Goal: Task Accomplishment & Management: Manage account settings

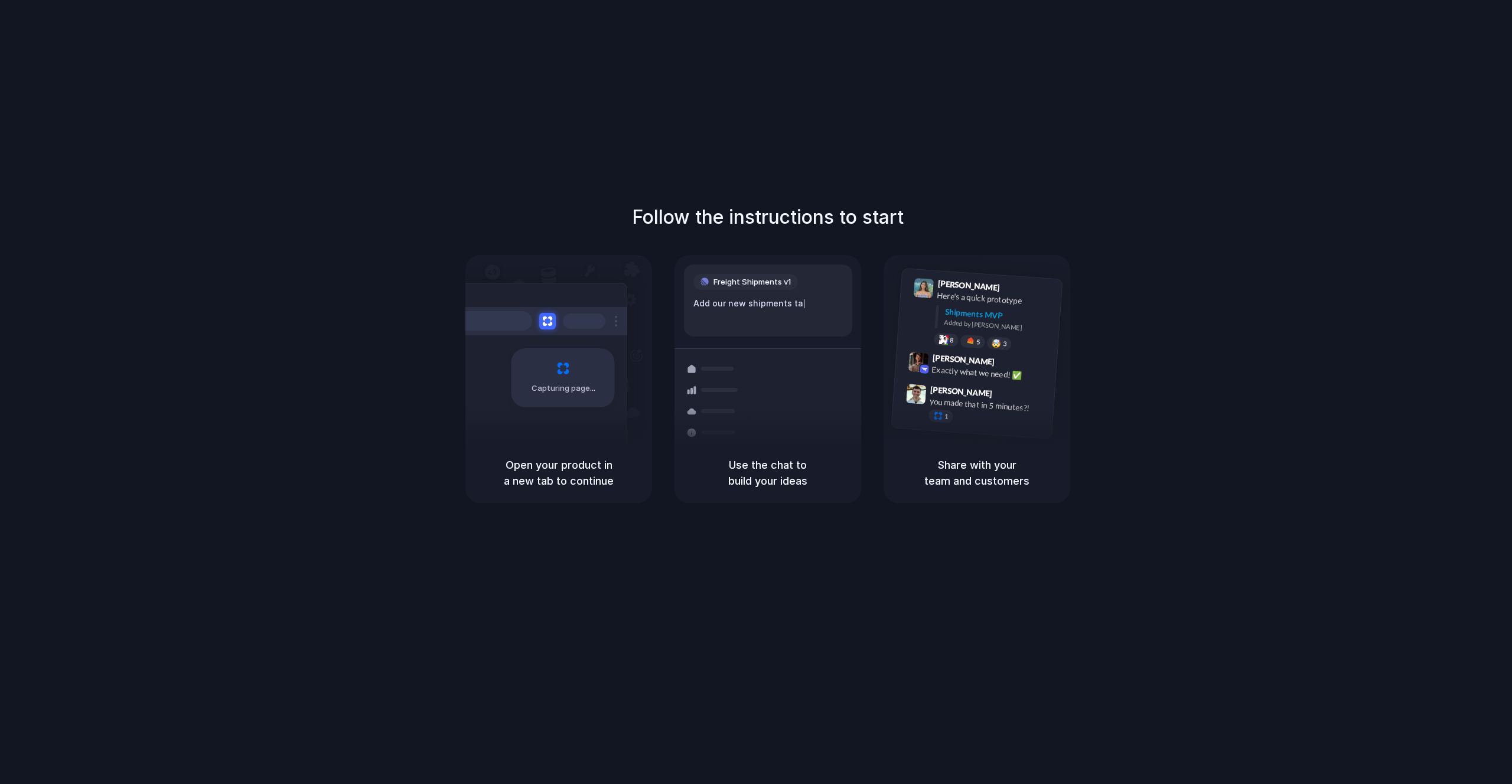
click at [599, 360] on div "Capturing page" at bounding box center [563, 378] width 103 height 59
click at [794, 306] on div "Add our new shipments tab based on the Line |" at bounding box center [768, 309] width 149 height 25
click at [960, 325] on div "Added by Alloy" at bounding box center [998, 325] width 108 height 17
click at [945, 489] on div "Share with your team and customers" at bounding box center [977, 473] width 187 height 61
click at [756, 486] on h5 "Use the chat to build your ideas" at bounding box center [767, 473] width 158 height 32
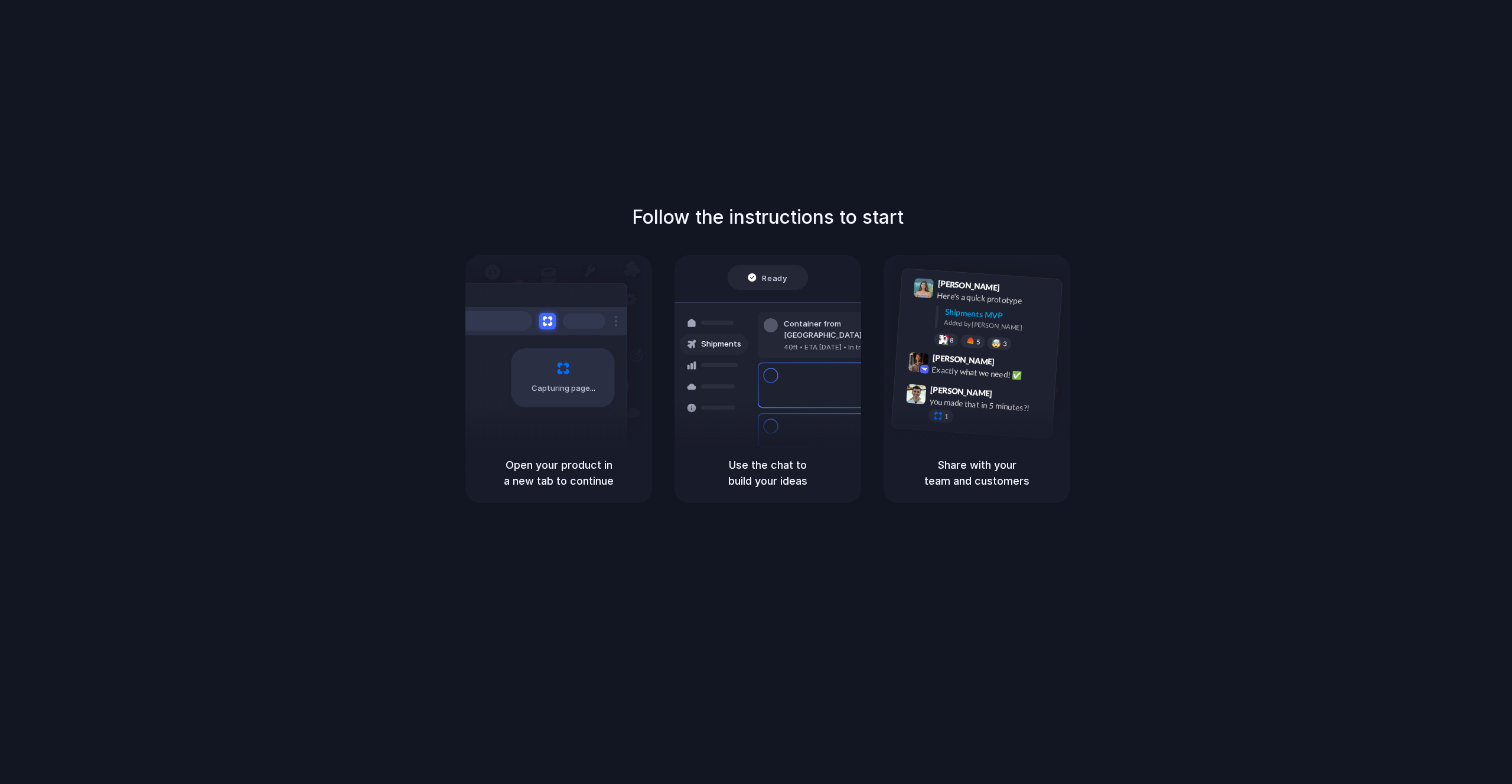
click at [762, 219] on h1 "Follow the instructions to start" at bounding box center [767, 217] width 272 height 28
click at [841, 219] on h1 "Follow the instructions to start" at bounding box center [767, 217] width 272 height 28
click at [849, 217] on h1 "Follow the instructions to start" at bounding box center [767, 217] width 272 height 28
click at [849, 217] on h1 "Follow the instructions to start" at bounding box center [767, 217] width 272 height 28
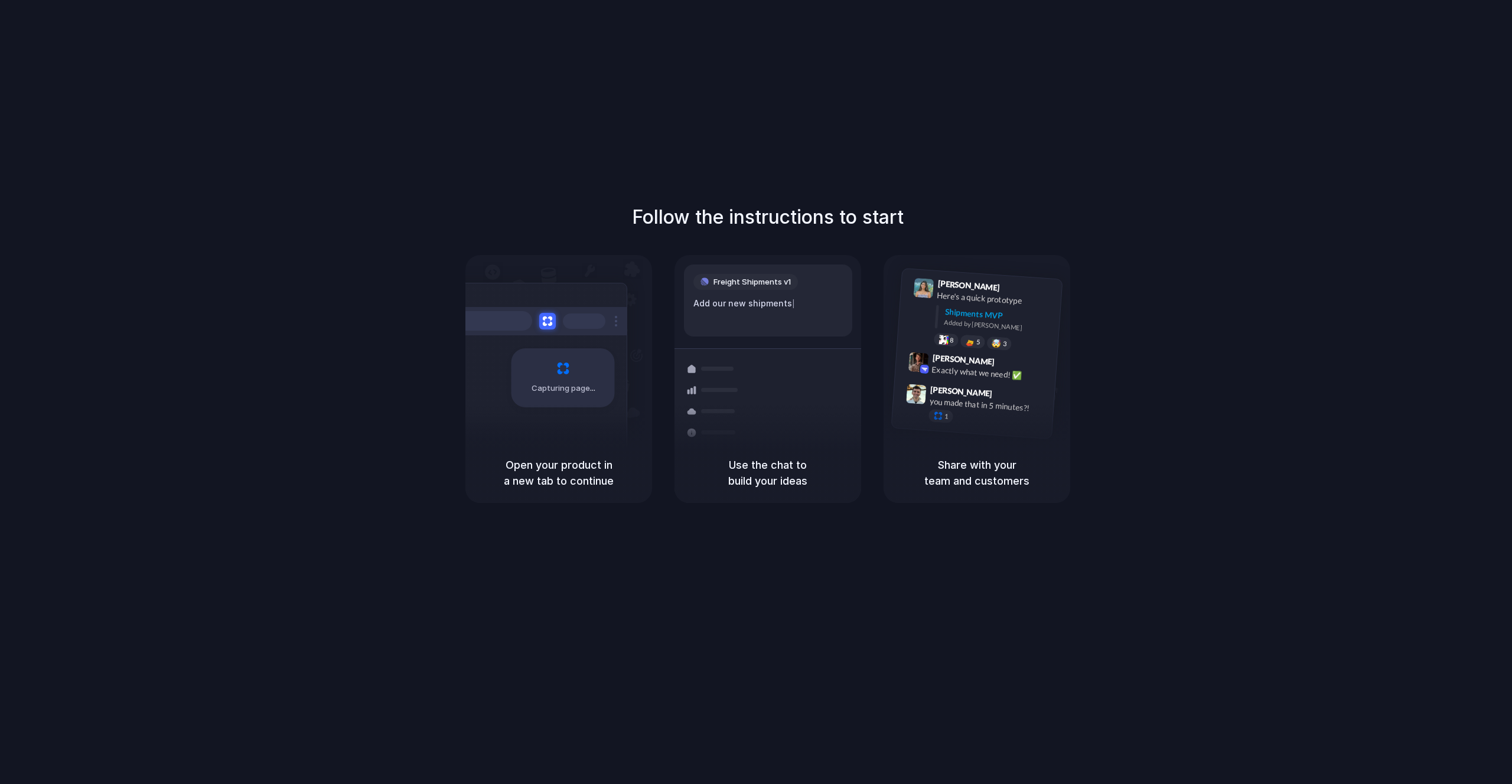
click at [809, 395] on div "Container from Shanghai 40ft • ETA Dec 28 • In transit" at bounding box center [837, 387] width 160 height 46
click at [732, 315] on div "Add our new shipments tab based on the Li |" at bounding box center [768, 309] width 149 height 25
click at [549, 323] on button at bounding box center [547, 320] width 17 height 17
click at [549, 324] on button at bounding box center [547, 320] width 17 height 17
click at [552, 326] on button at bounding box center [547, 320] width 17 height 17
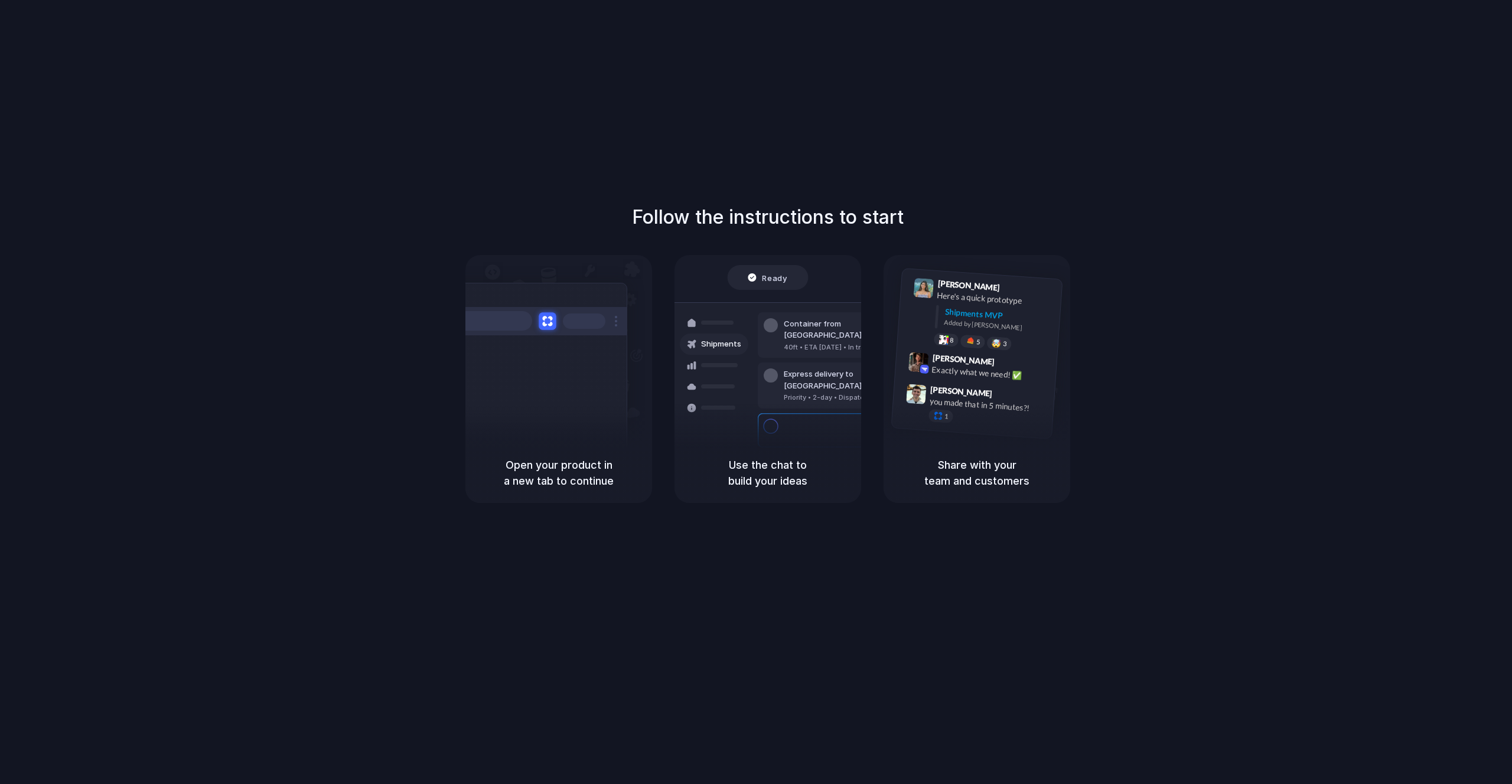
click at [552, 326] on button at bounding box center [547, 320] width 17 height 17
click at [551, 324] on button at bounding box center [547, 320] width 17 height 17
click at [550, 412] on div "Capturing page" at bounding box center [538, 374] width 178 height 182
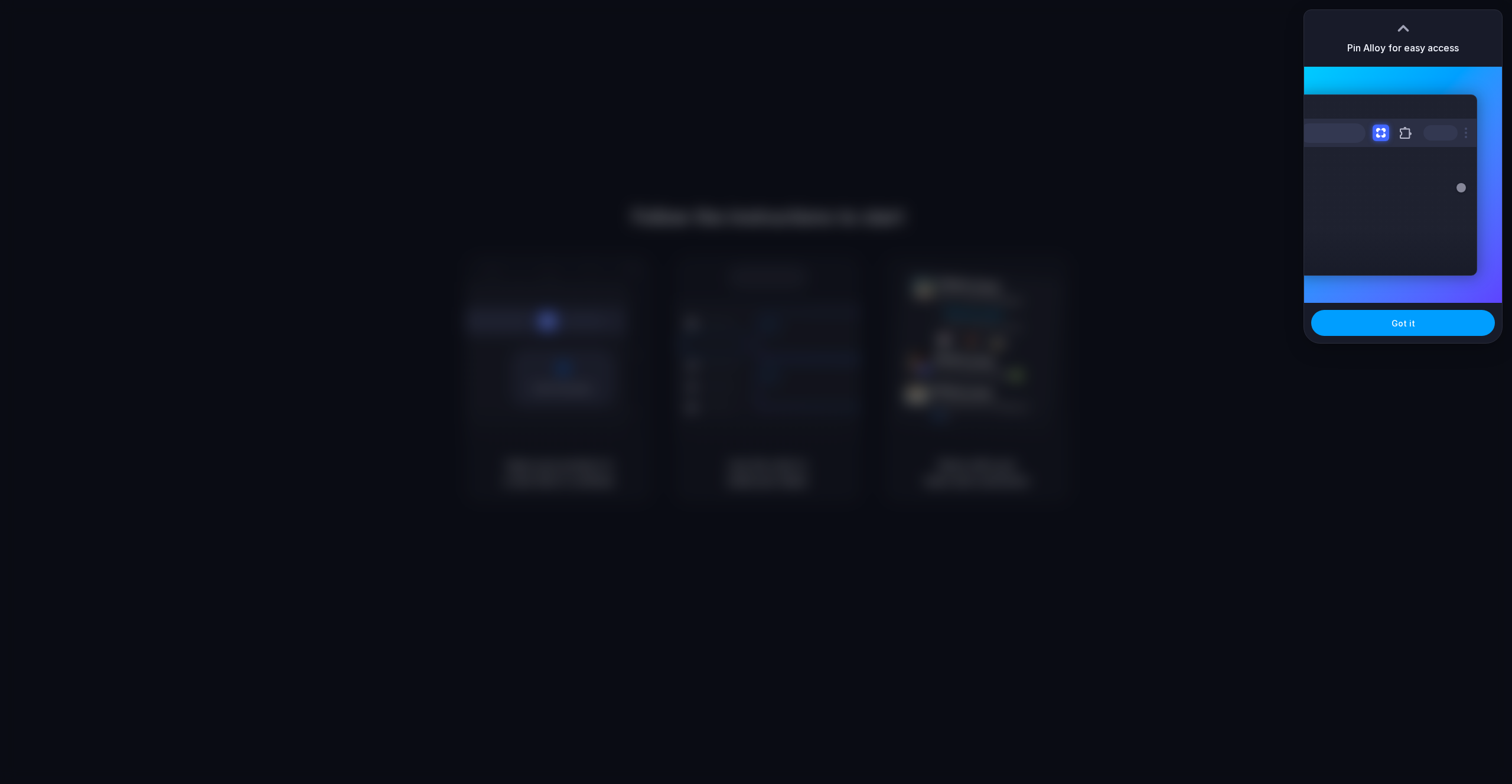
click at [1416, 328] on button "Got it" at bounding box center [1402, 323] width 183 height 26
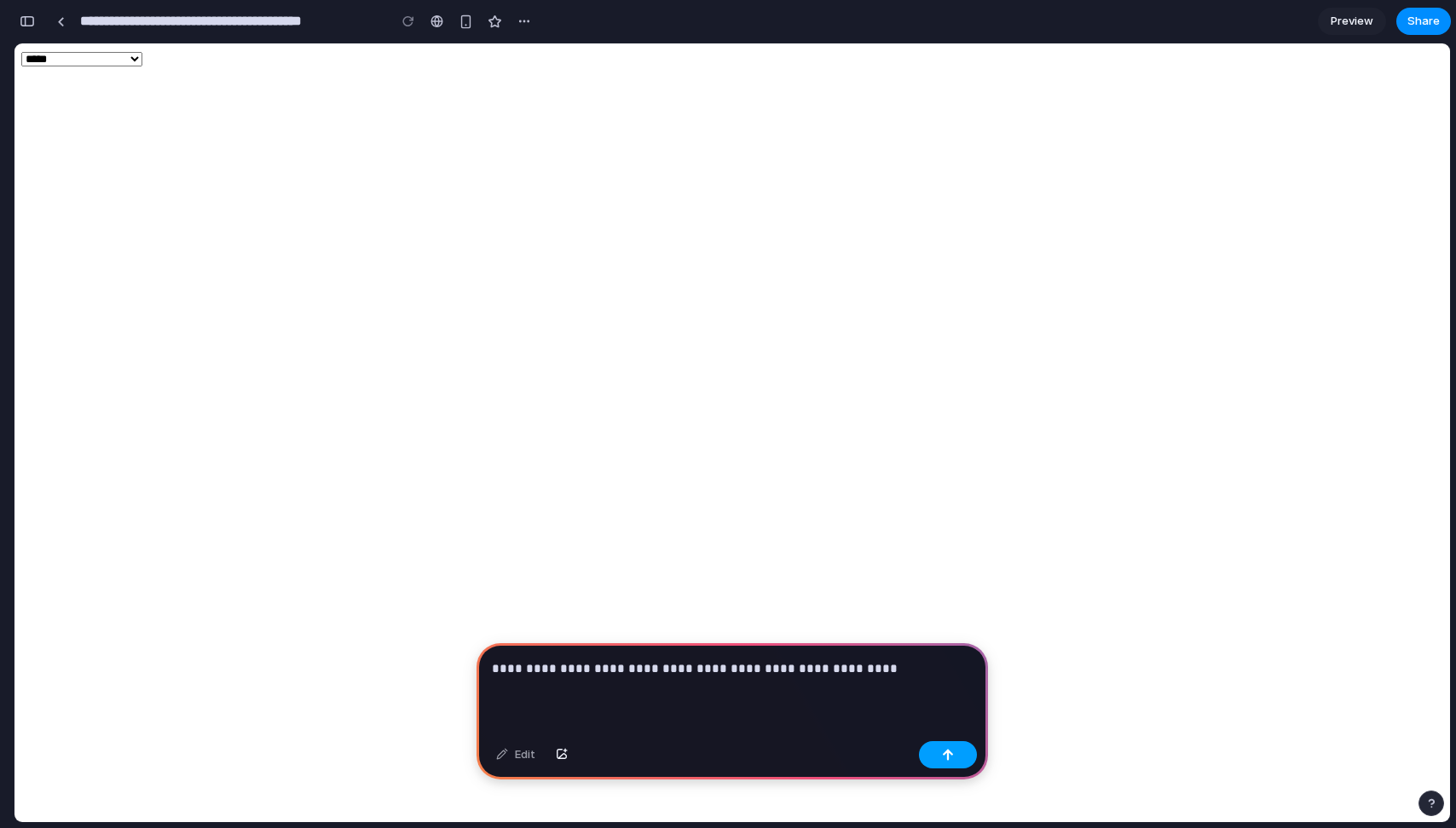
click at [951, 757] on div "button" at bounding box center [947, 754] width 12 height 12
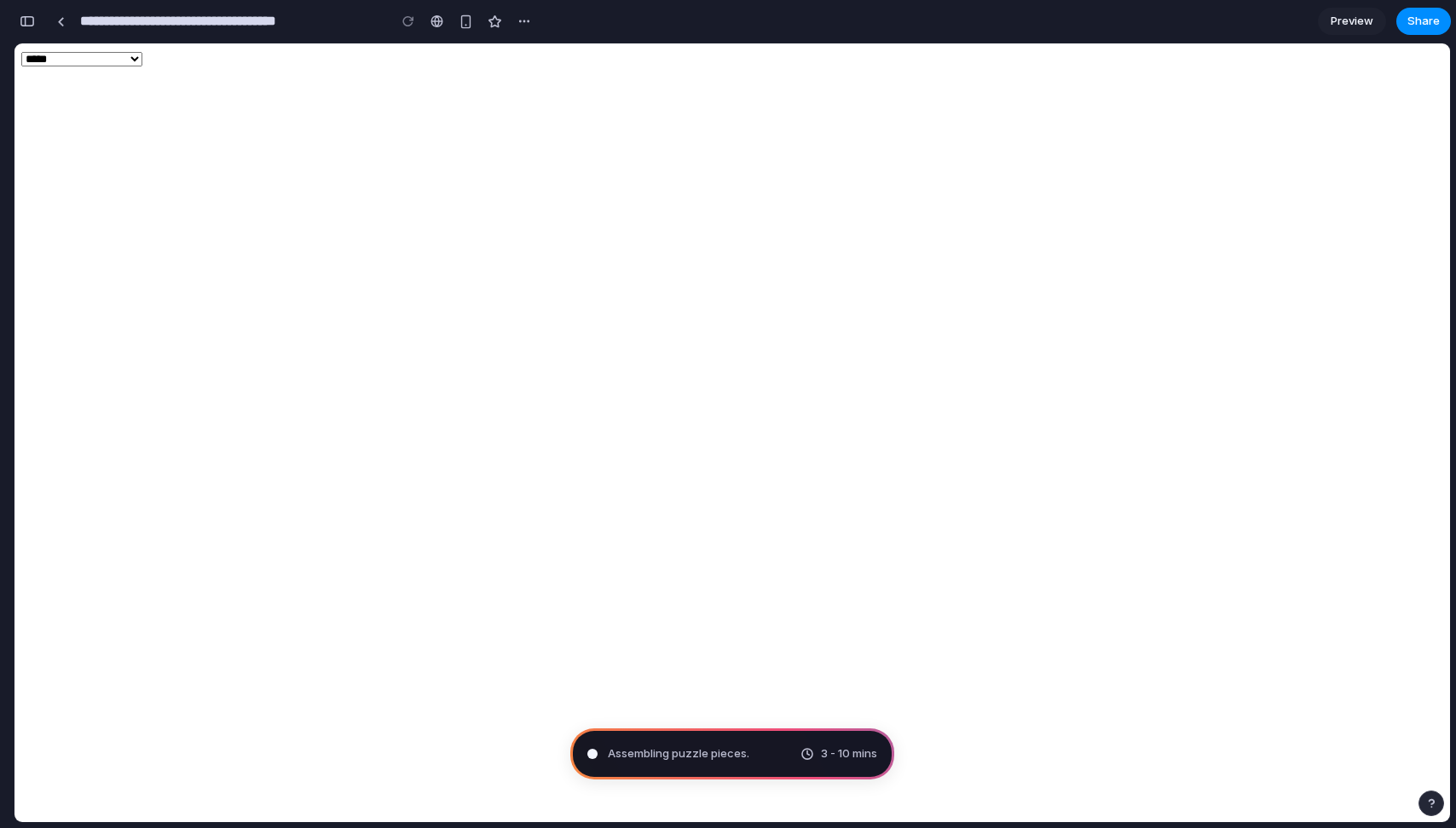
type input "**********"
click at [491, 22] on button "button" at bounding box center [483, 21] width 25 height 25
click at [572, 25] on div "Duplicate Delete" at bounding box center [728, 414] width 1456 height 828
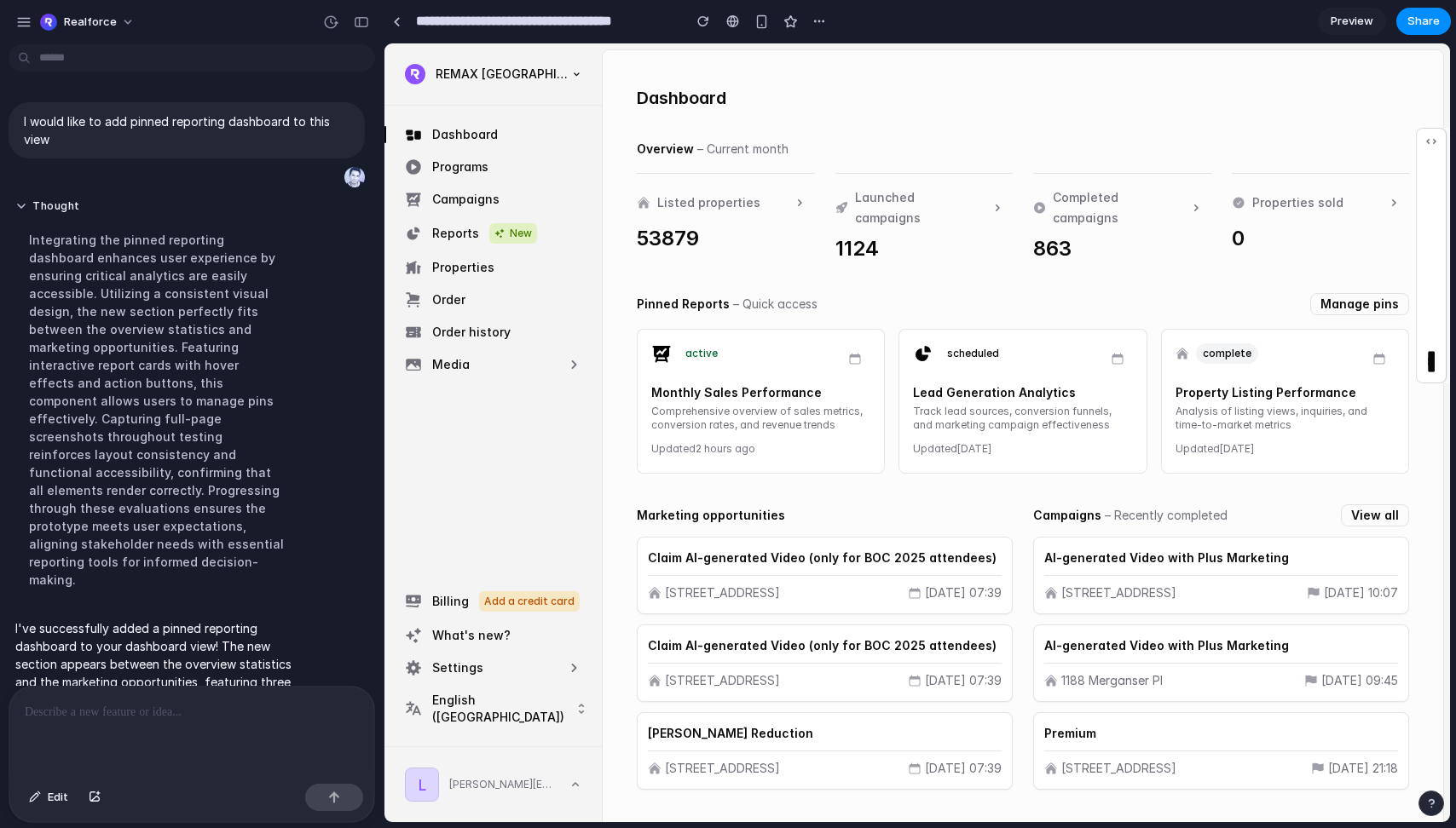
click at [1350, 307] on link "Manage pins" at bounding box center [1360, 304] width 99 height 22
click at [125, 722] on div at bounding box center [191, 732] width 365 height 90
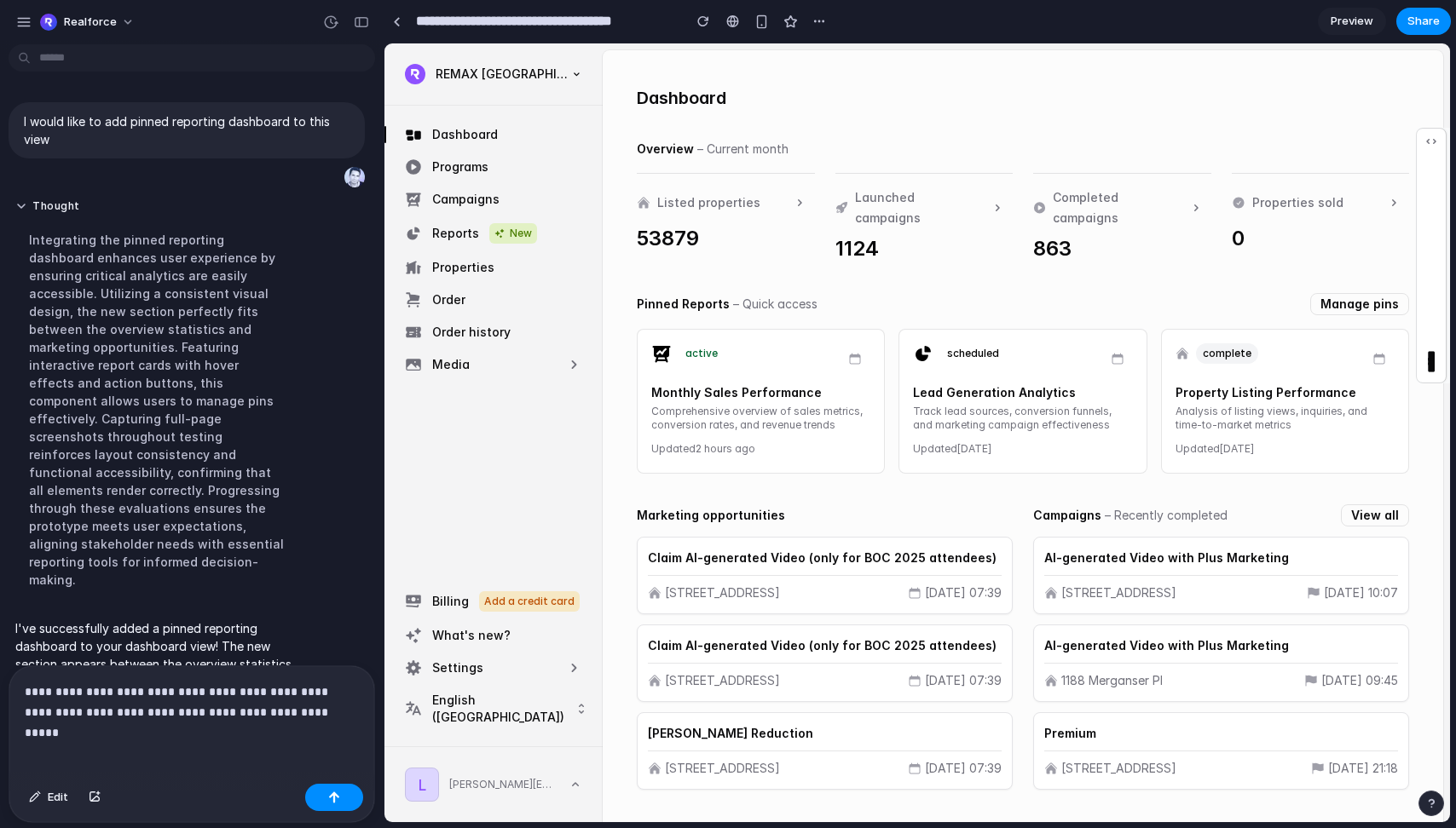
click at [57, 693] on p "**********" at bounding box center [191, 702] width 334 height 41
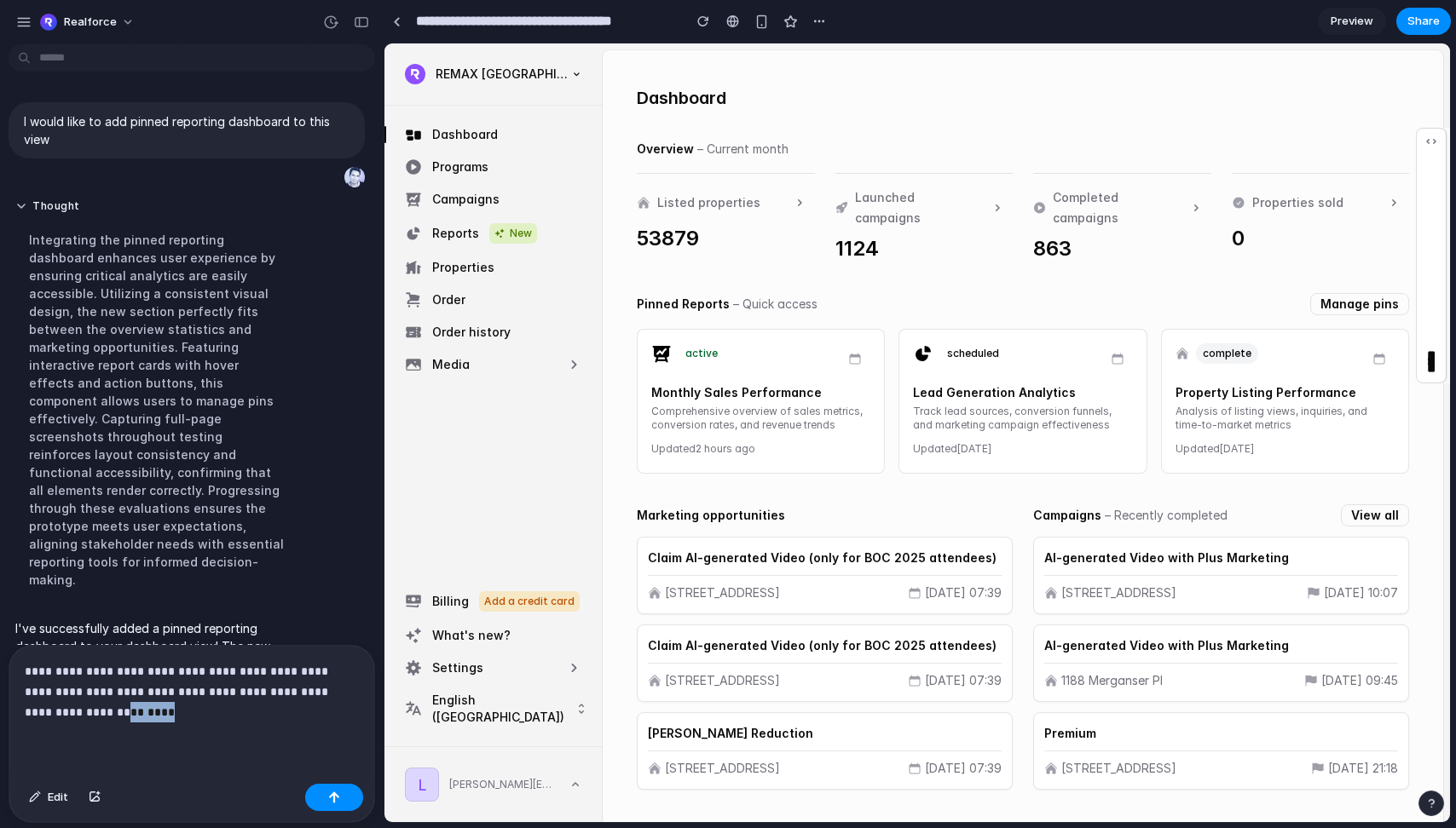
drag, startPoint x: 113, startPoint y: 712, endPoint x: 65, endPoint y: 715, distance: 48.1
click at [65, 715] on p "**********" at bounding box center [191, 692] width 334 height 61
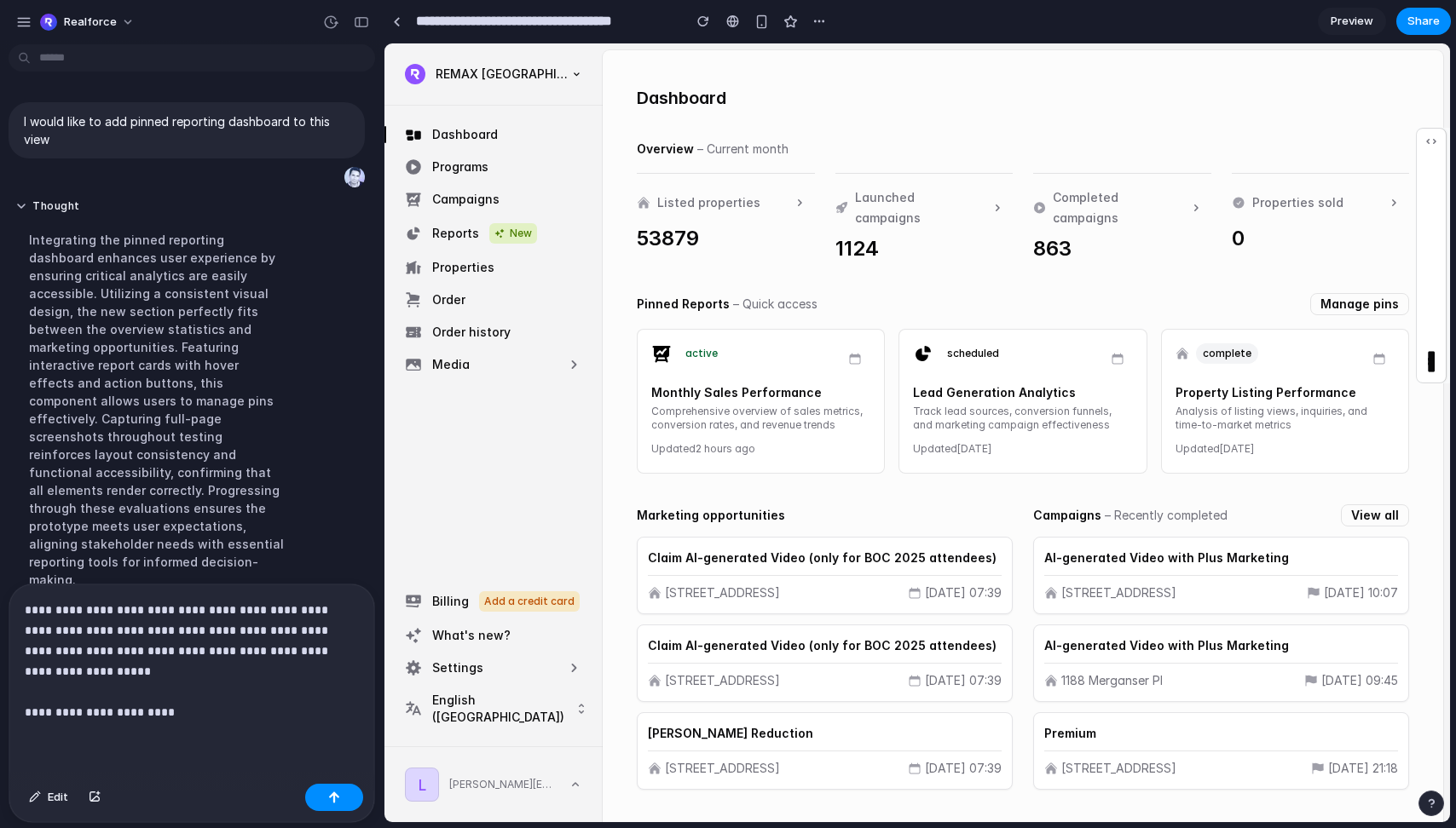
click at [101, 717] on p "**********" at bounding box center [191, 661] width 334 height 123
click at [197, 710] on p "**********" at bounding box center [191, 661] width 334 height 123
click at [333, 797] on div "button" at bounding box center [334, 797] width 12 height 12
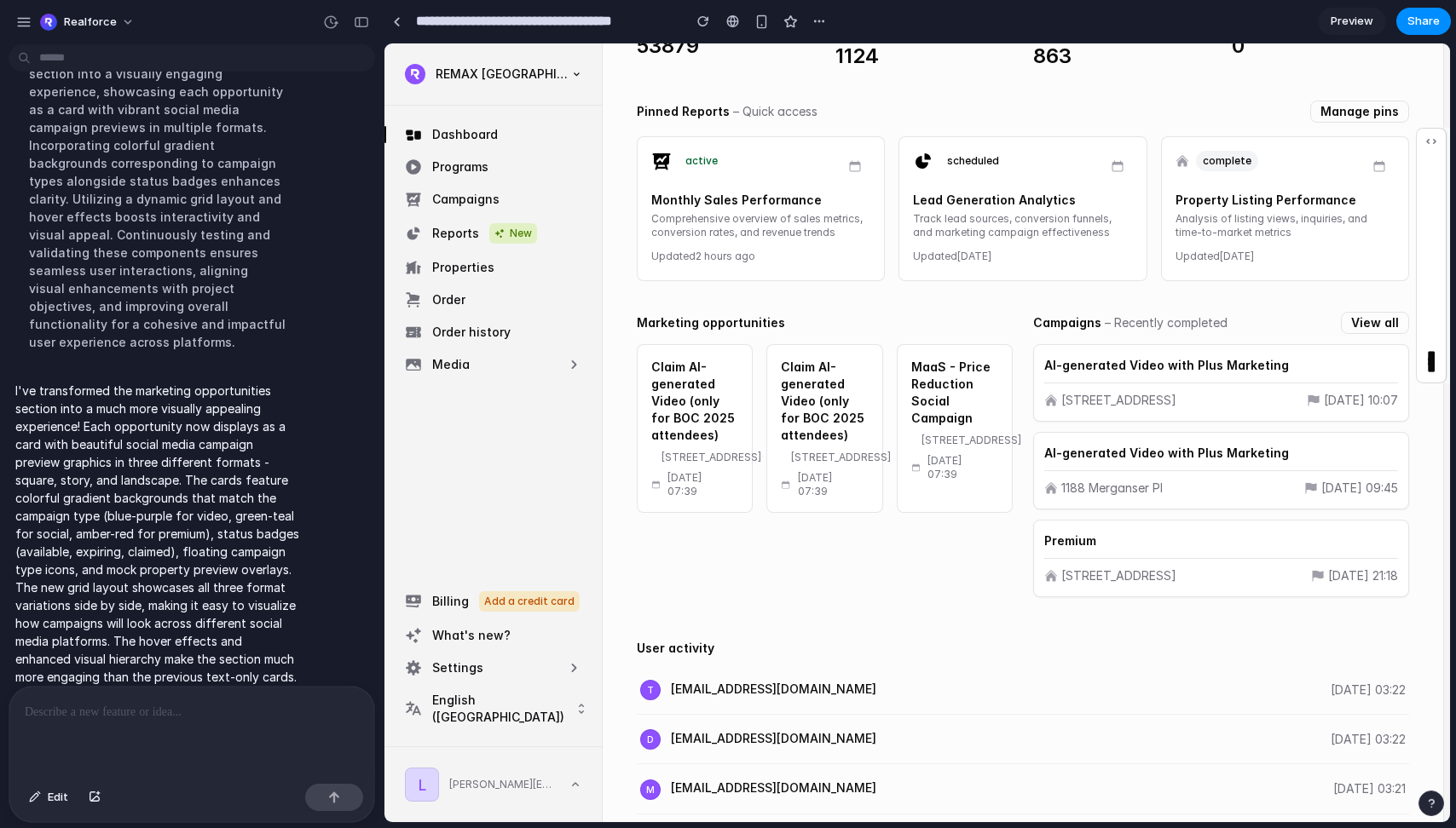
scroll to position [177, 0]
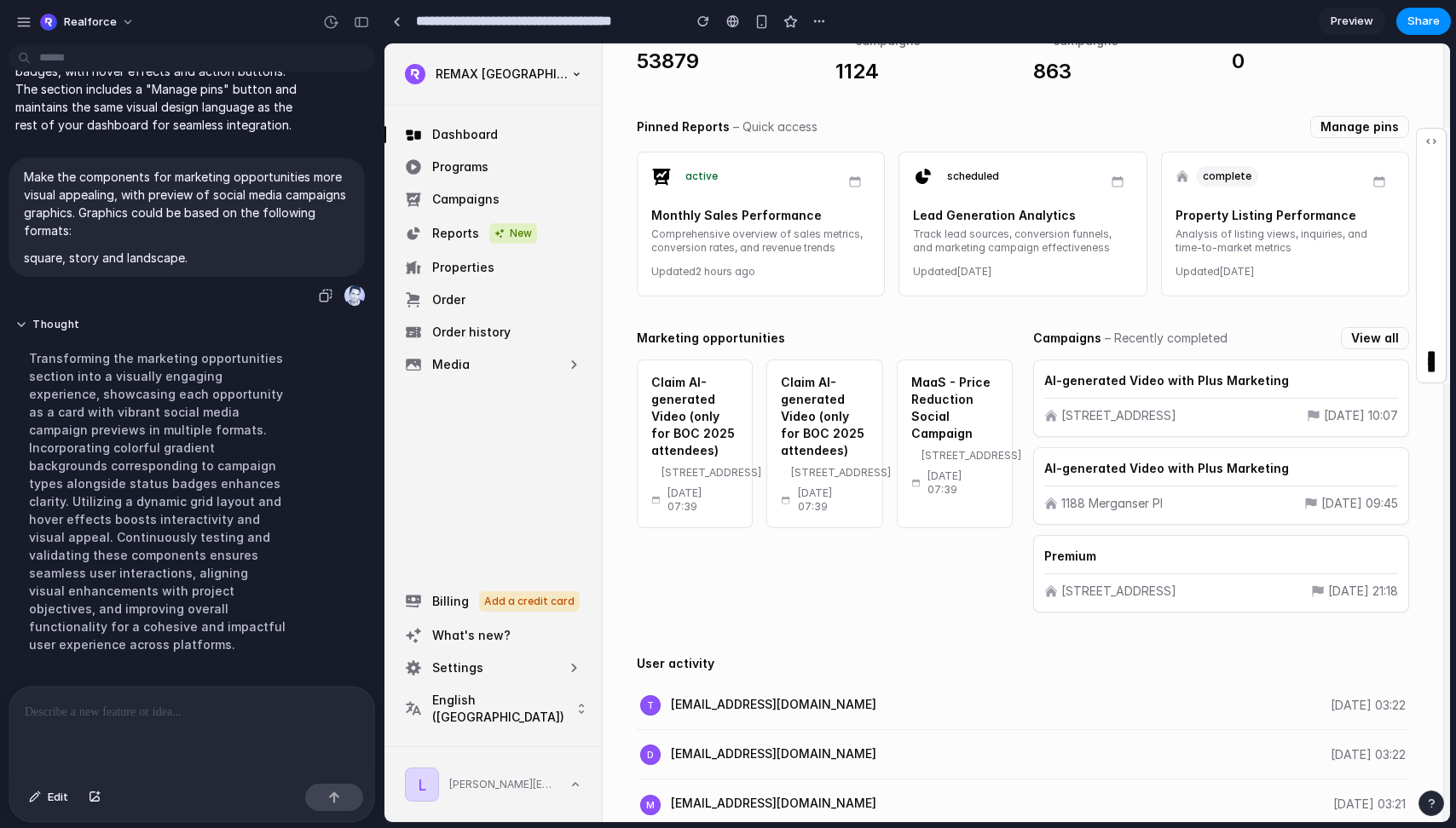
click at [298, 245] on span "Make the components for marketing opportunities more visual appealing, with pre…" at bounding box center [187, 217] width 326 height 99
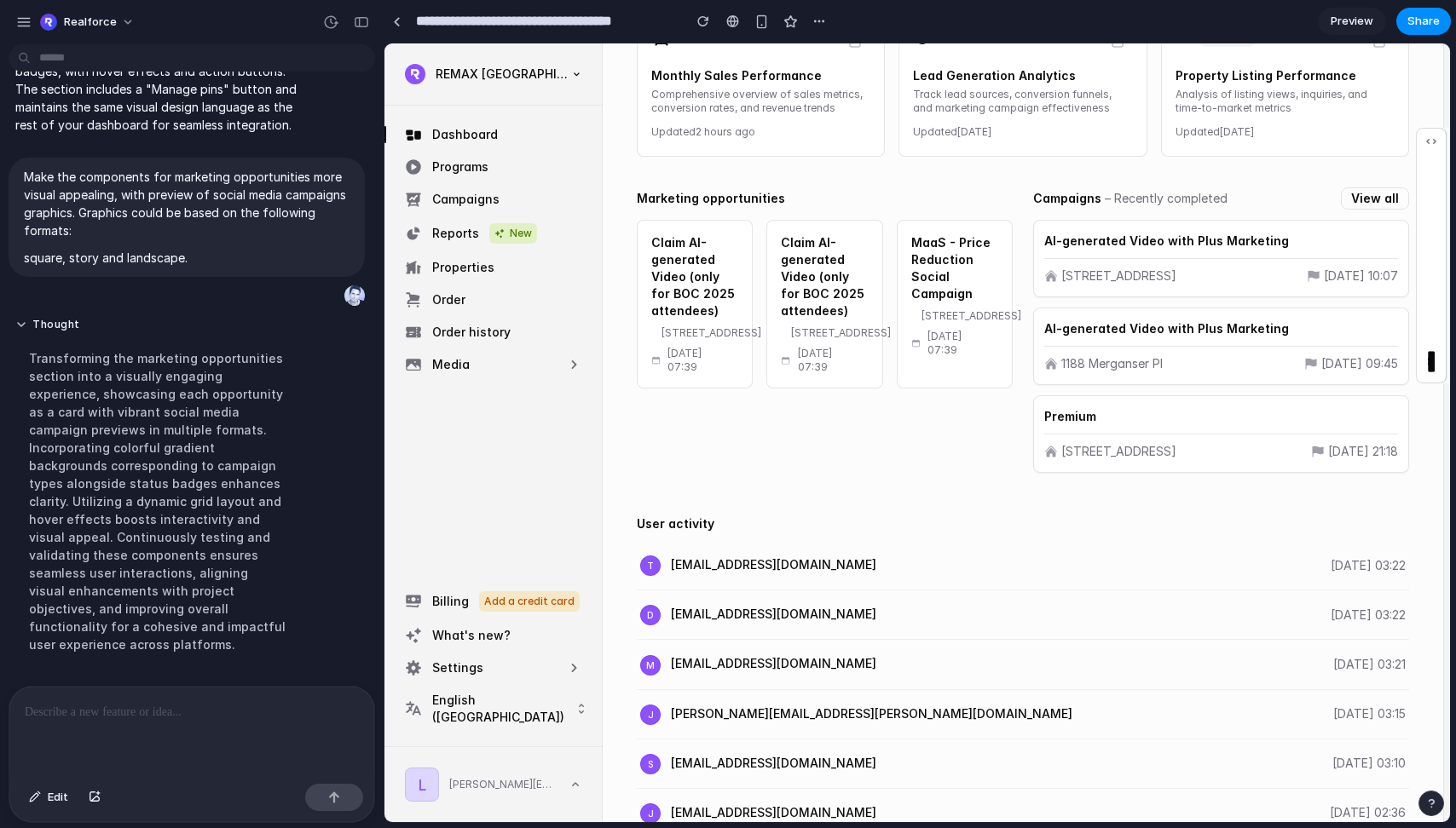
click at [199, 713] on p at bounding box center [191, 712] width 334 height 20
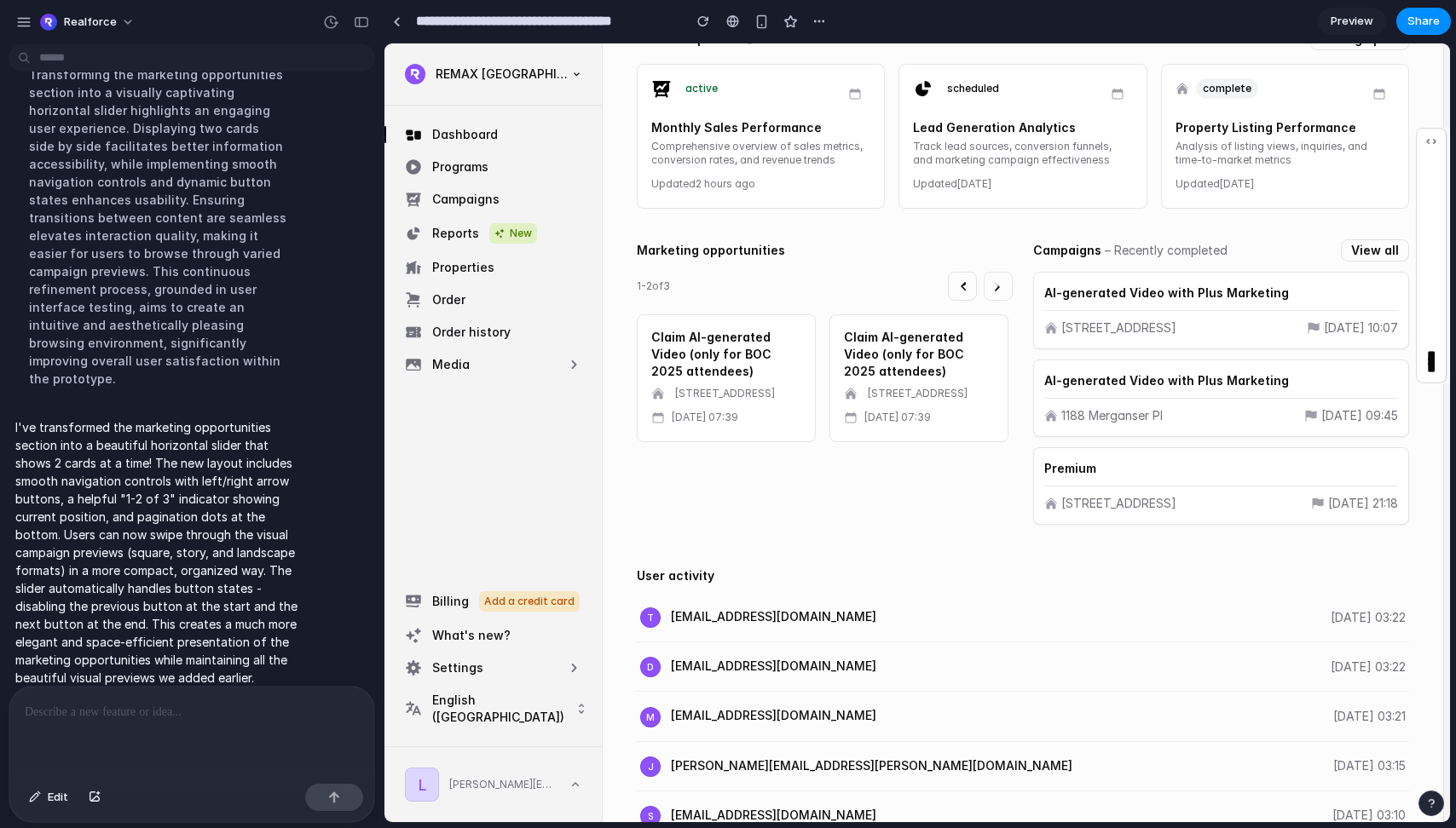
scroll to position [268, 0]
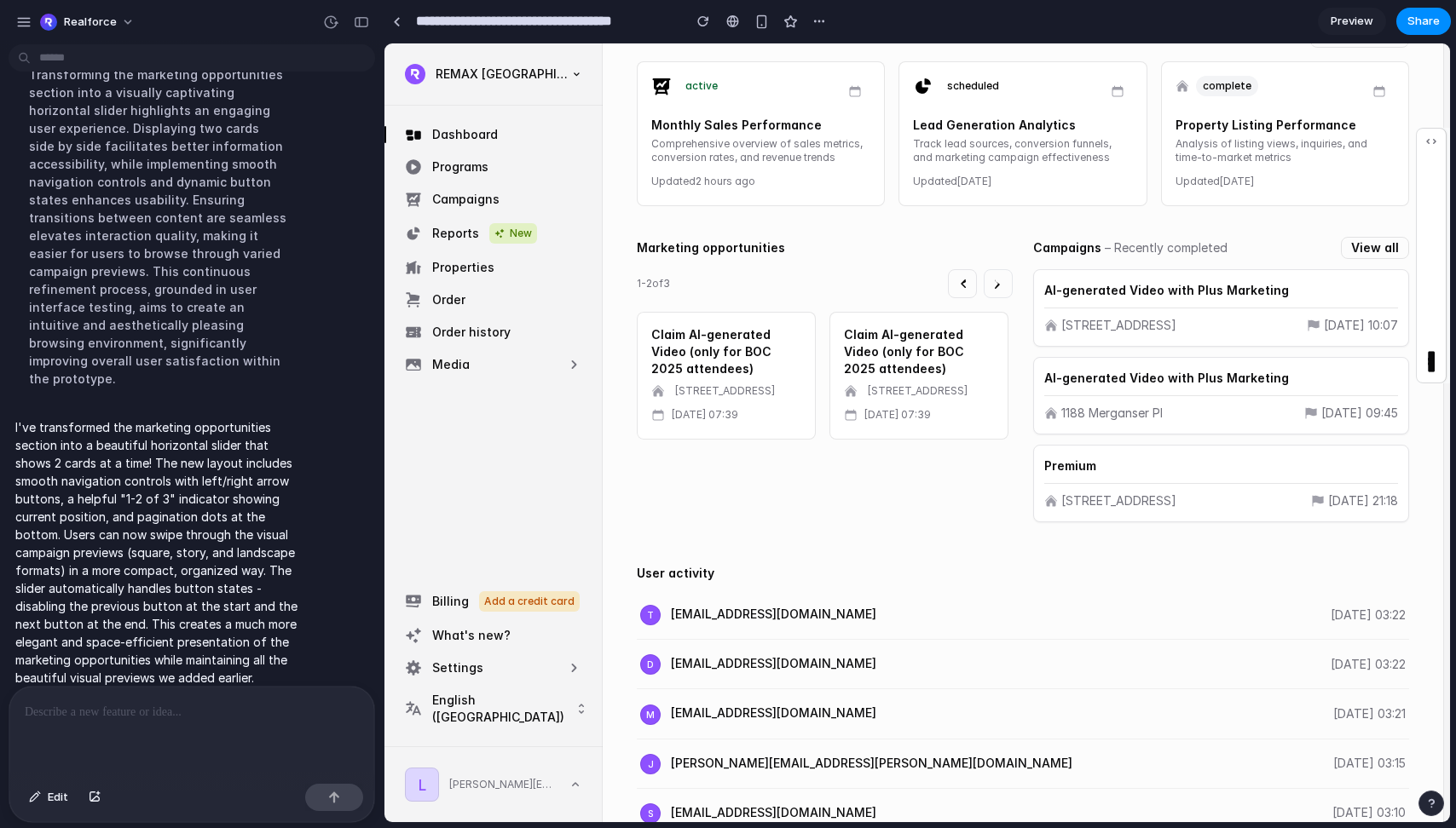
click at [996, 288] on icon "Next opportunities" at bounding box center [997, 283] width 14 height 14
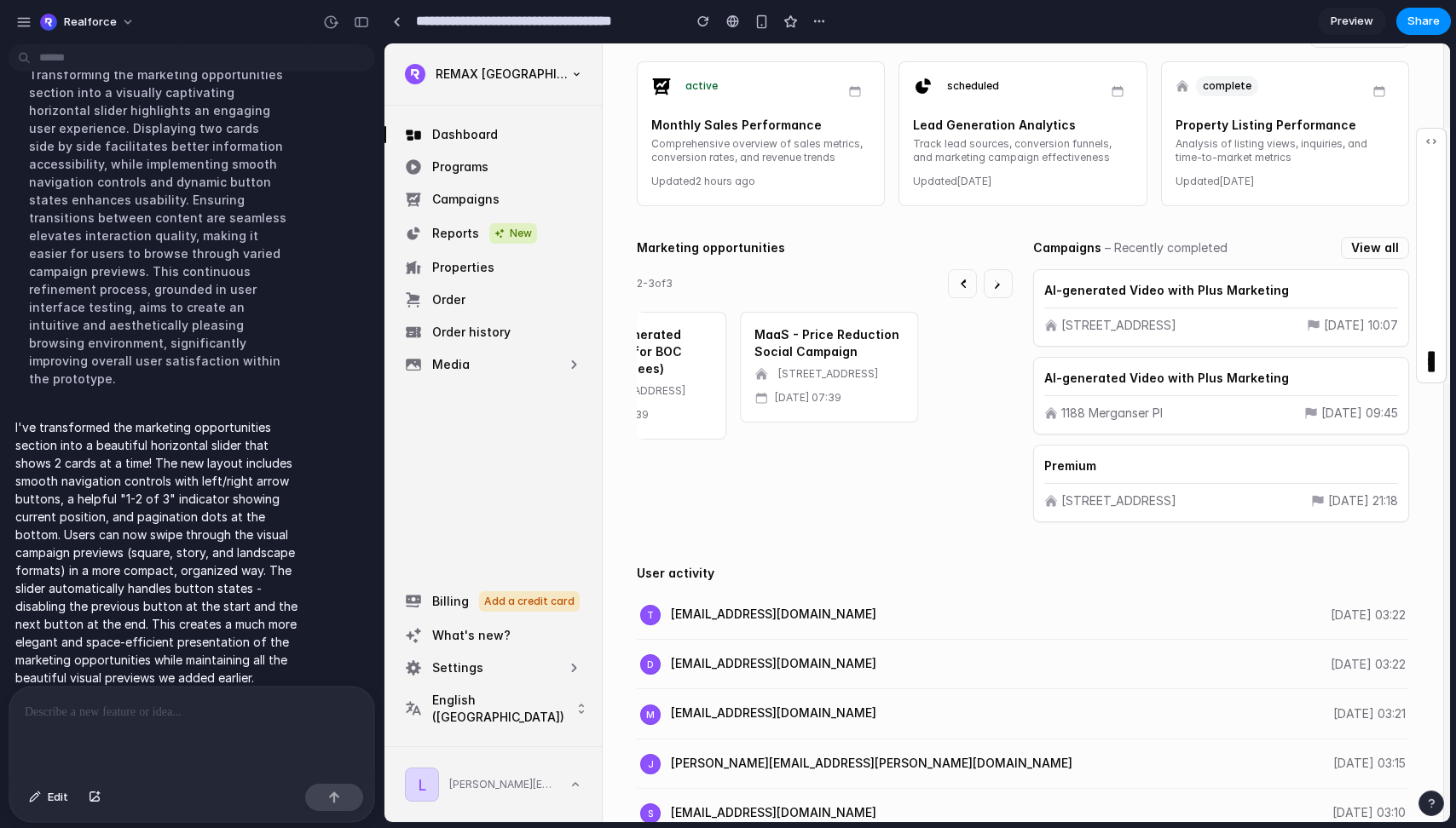
click at [963, 287] on icon "Previous opportunities" at bounding box center [964, 283] width 5 height 8
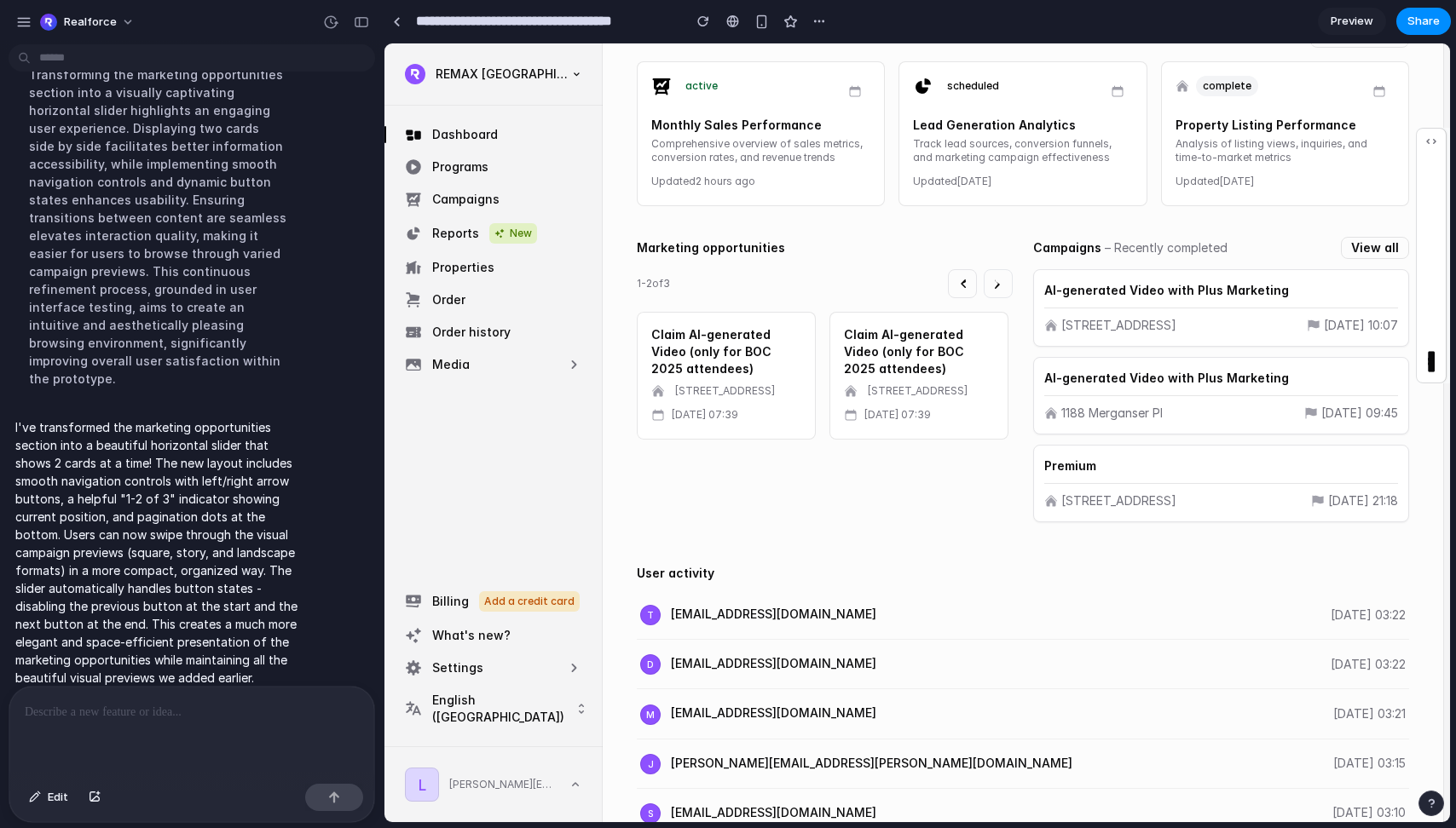
click at [999, 285] on icon "Next opportunities" at bounding box center [997, 283] width 14 height 14
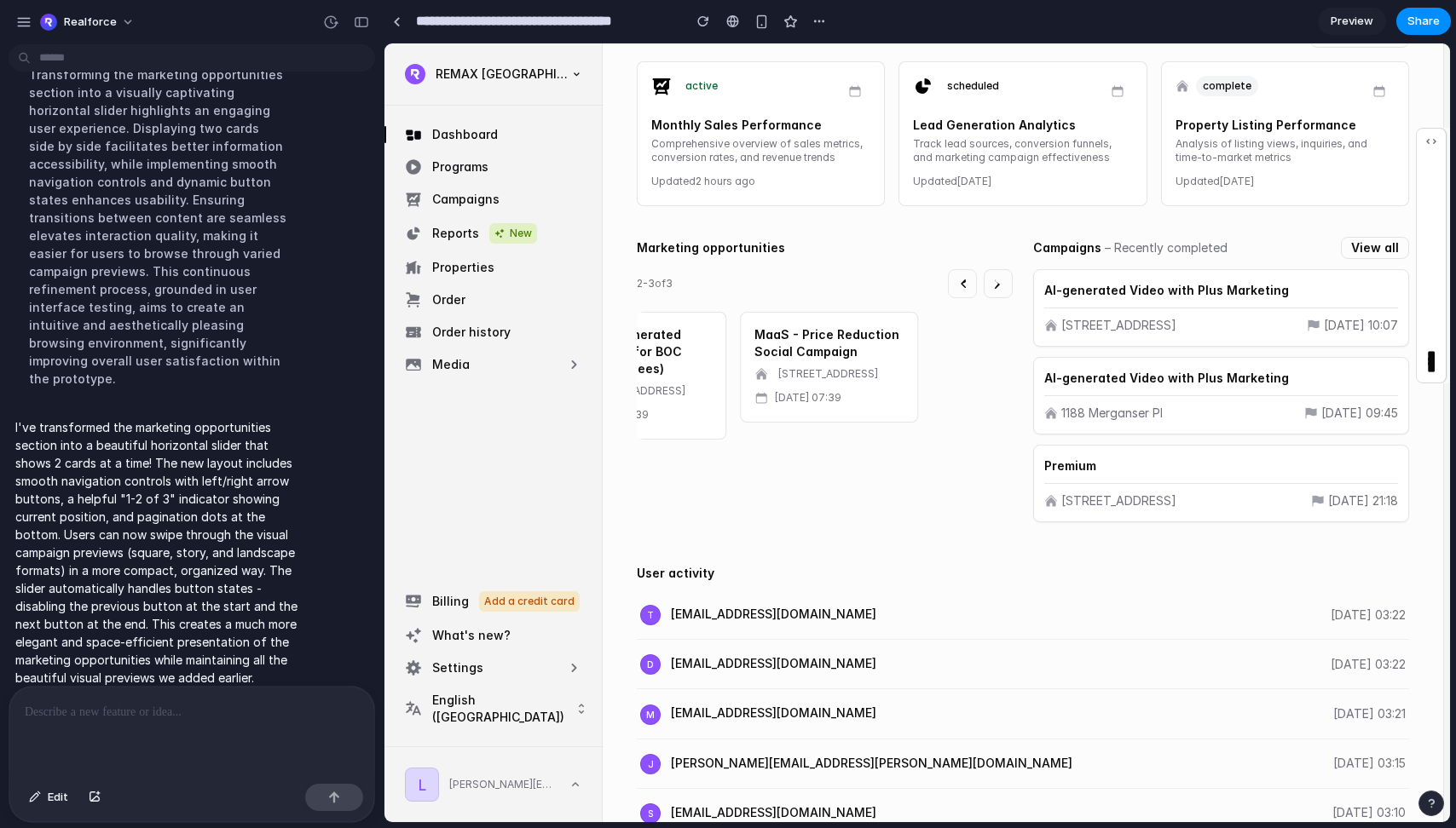
click at [966, 285] on icon "Previous opportunities" at bounding box center [962, 283] width 14 height 14
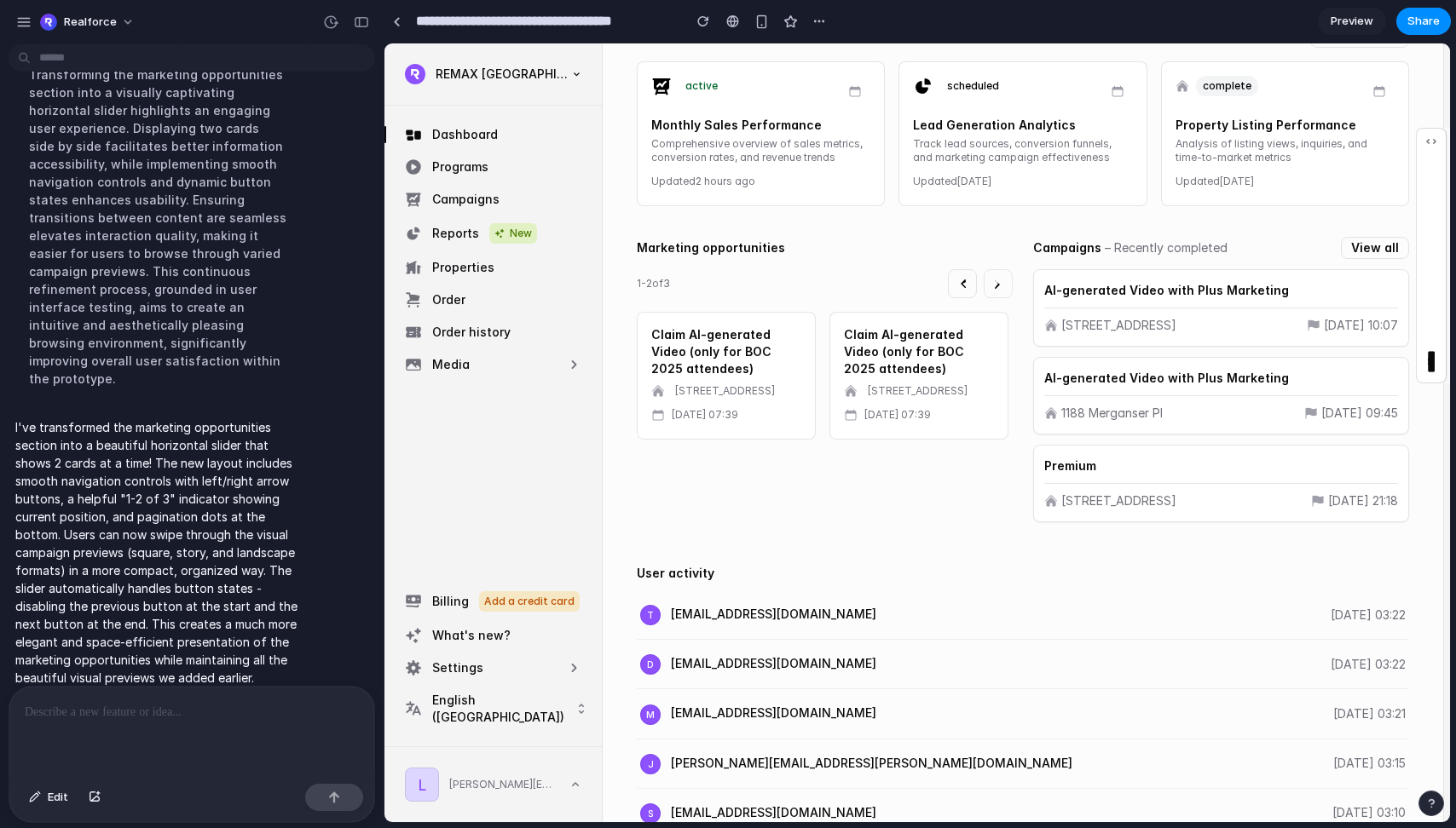
click at [1001, 284] on icon "Next opportunities" at bounding box center [997, 283] width 14 height 14
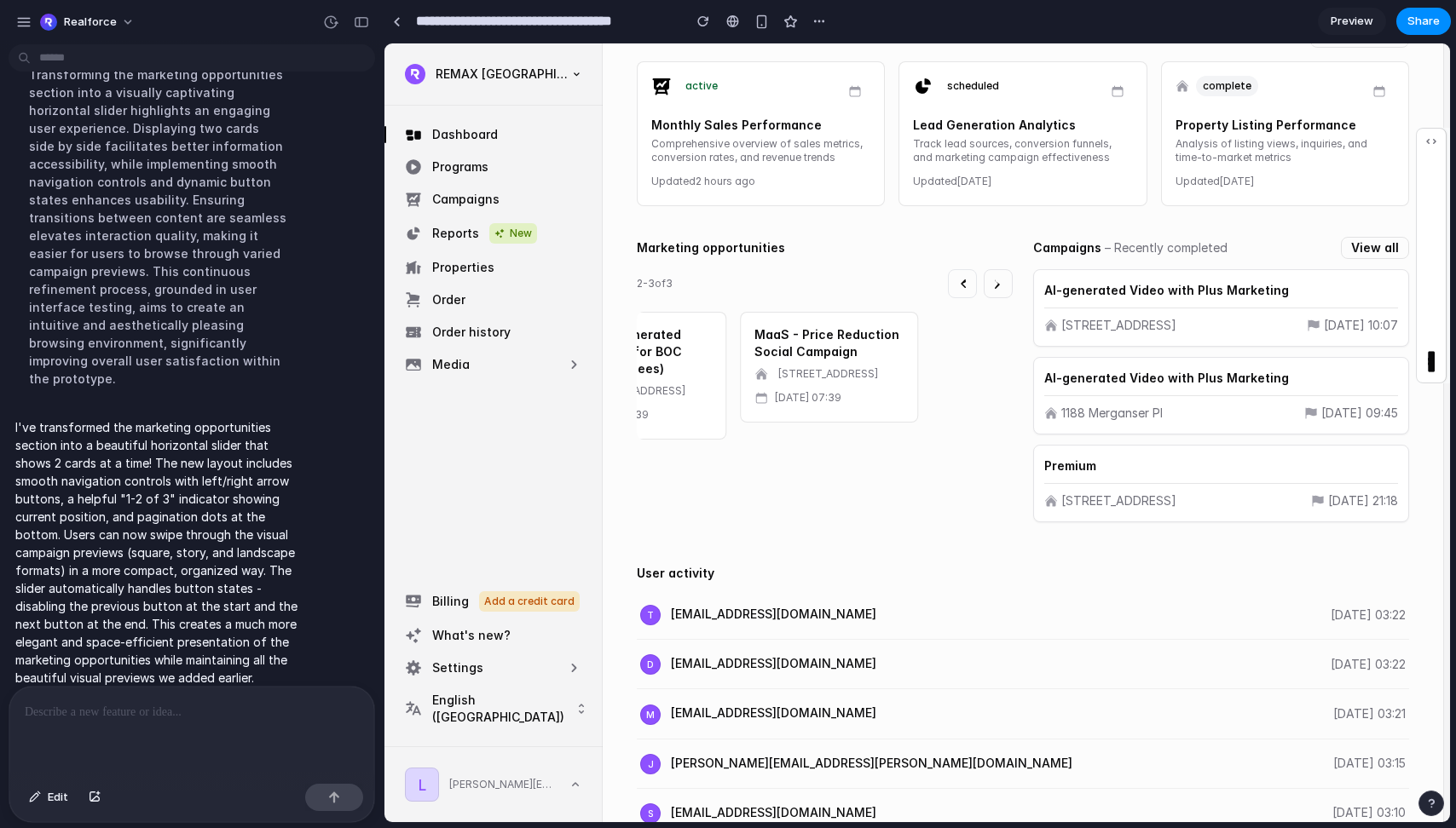
click at [195, 723] on div at bounding box center [191, 732] width 365 height 90
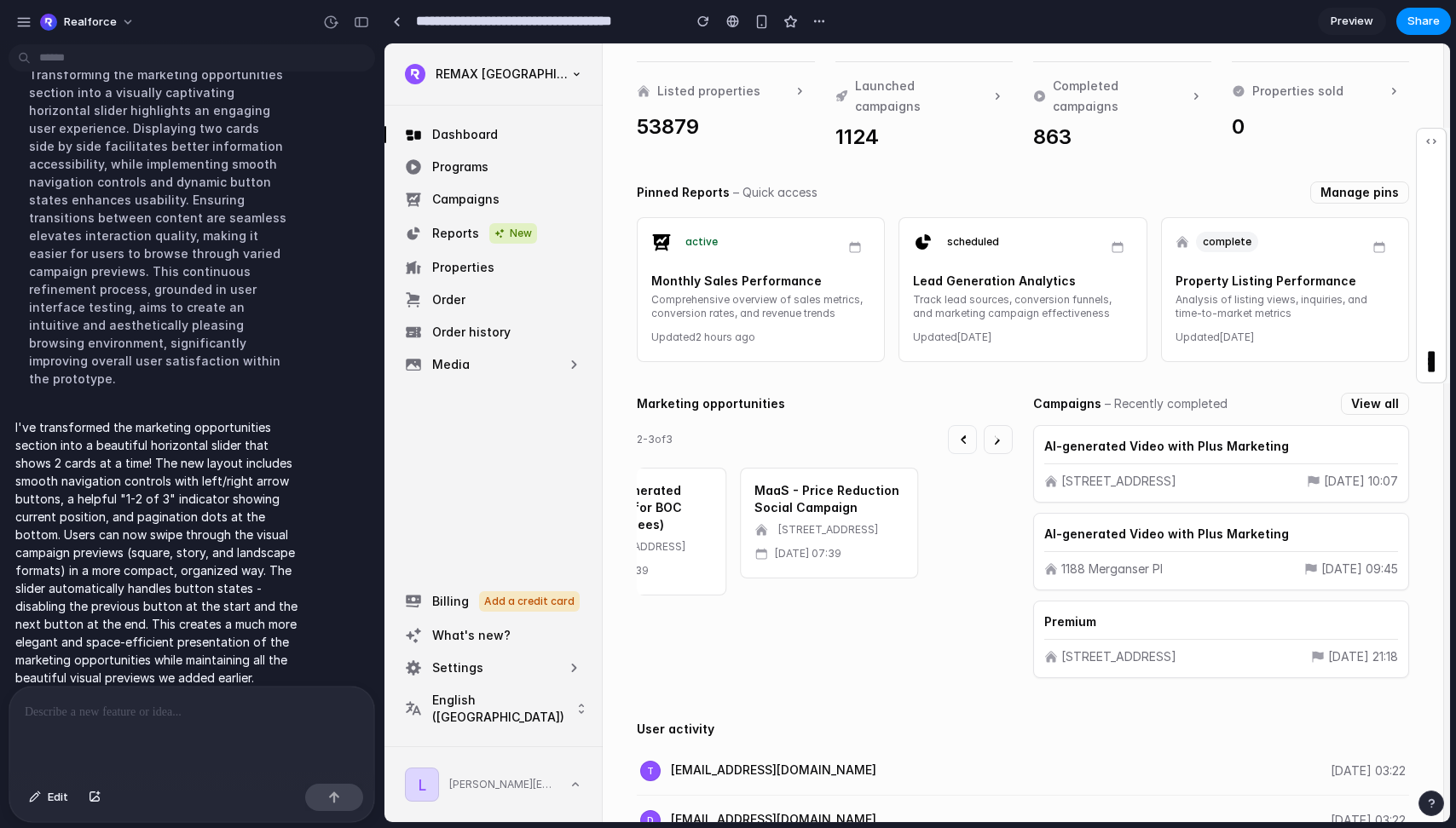
scroll to position [104, 0]
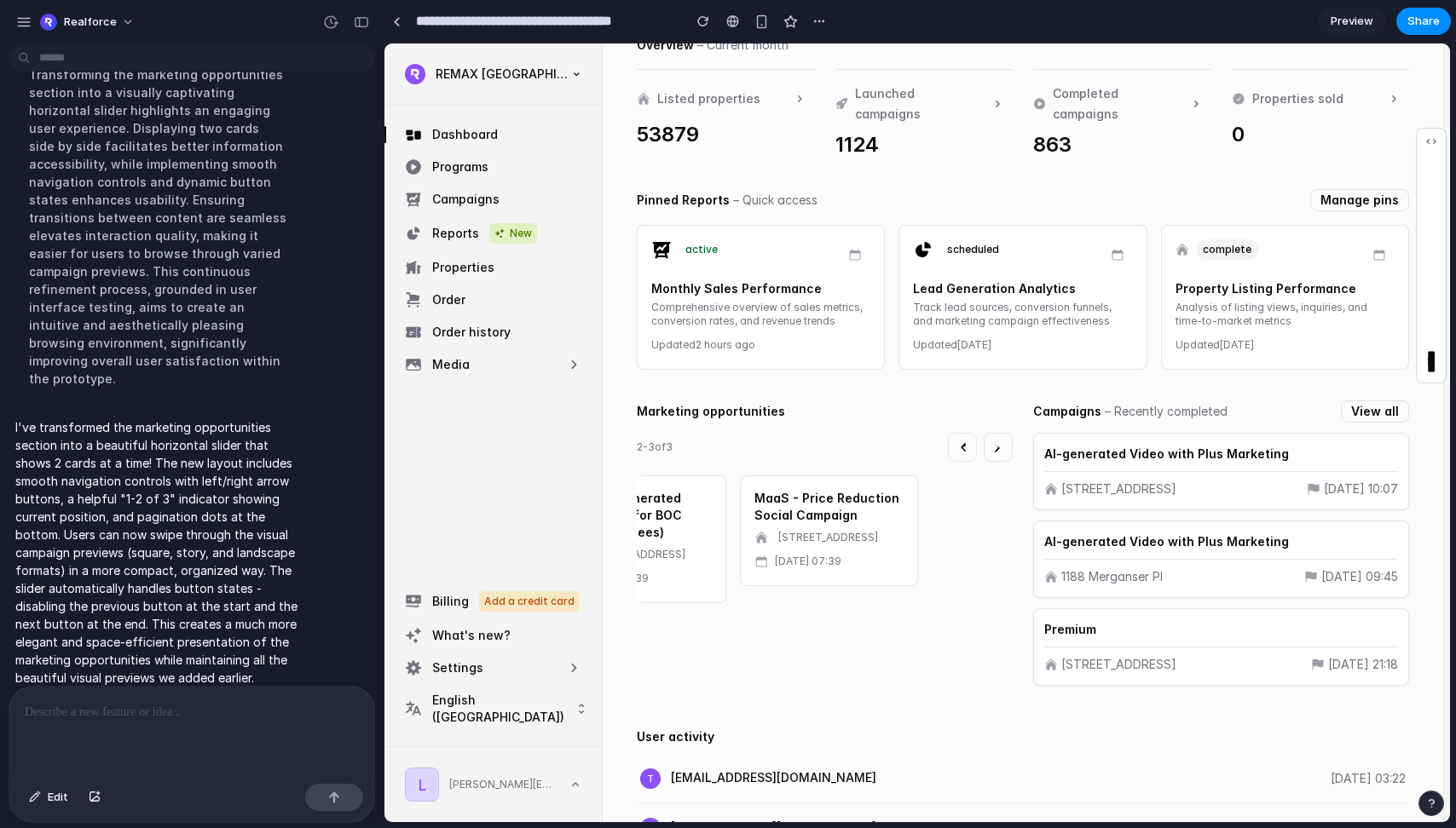
click at [963, 448] on icon "Previous opportunities" at bounding box center [962, 447] width 14 height 14
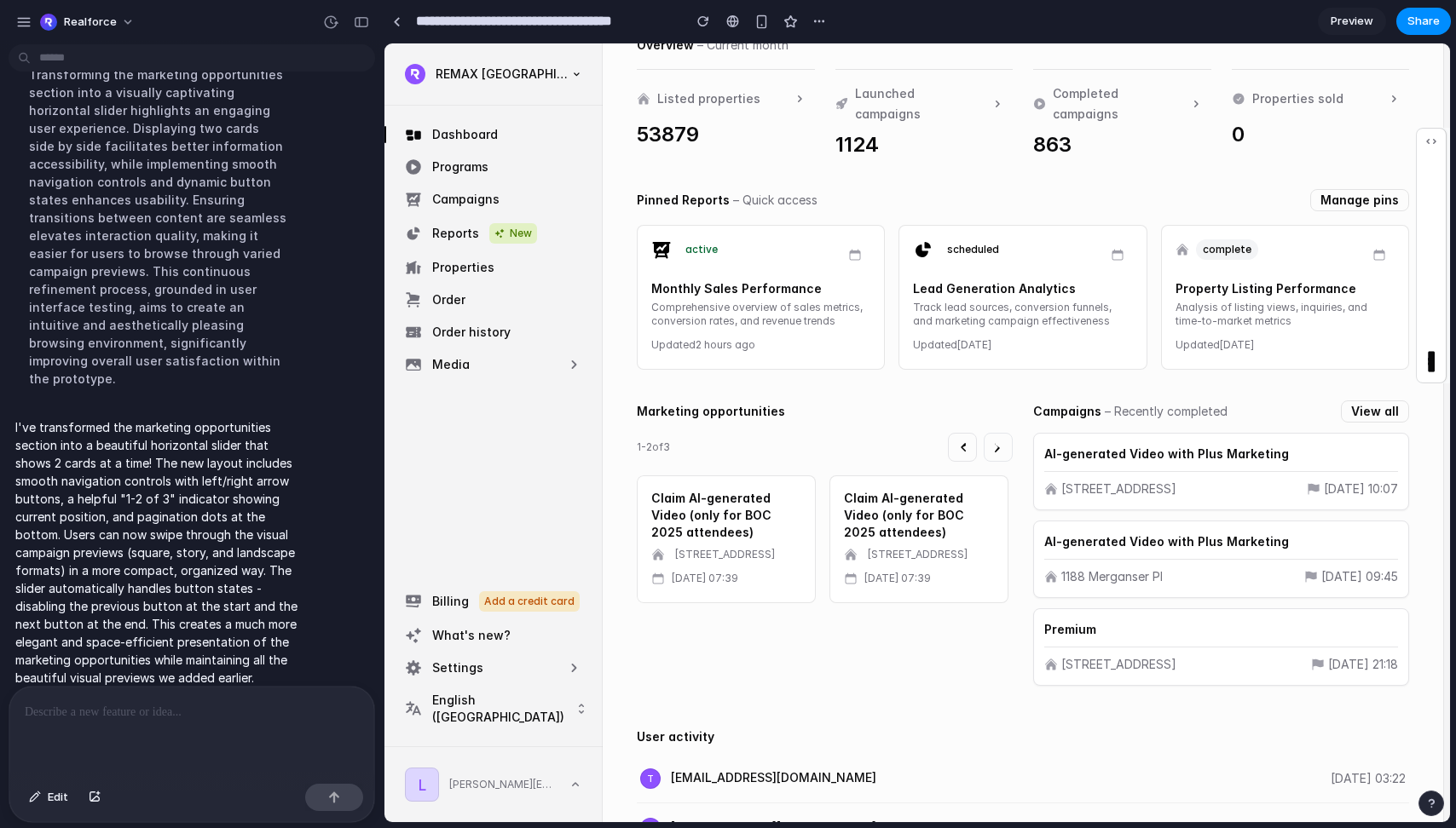
click at [1000, 446] on icon "Next opportunities" at bounding box center [997, 447] width 14 height 14
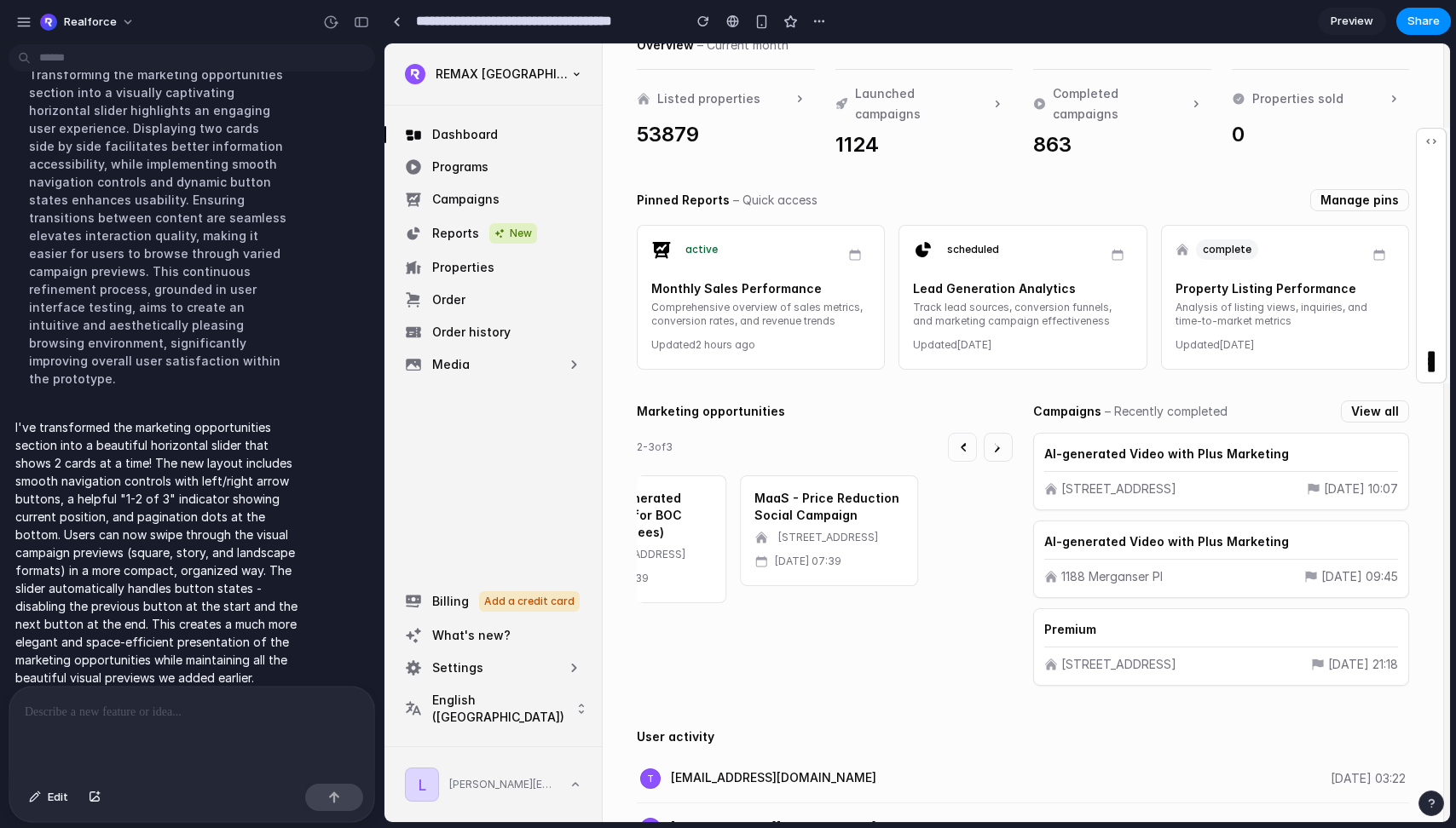
click at [964, 447] on icon "Previous opportunities" at bounding box center [962, 447] width 14 height 14
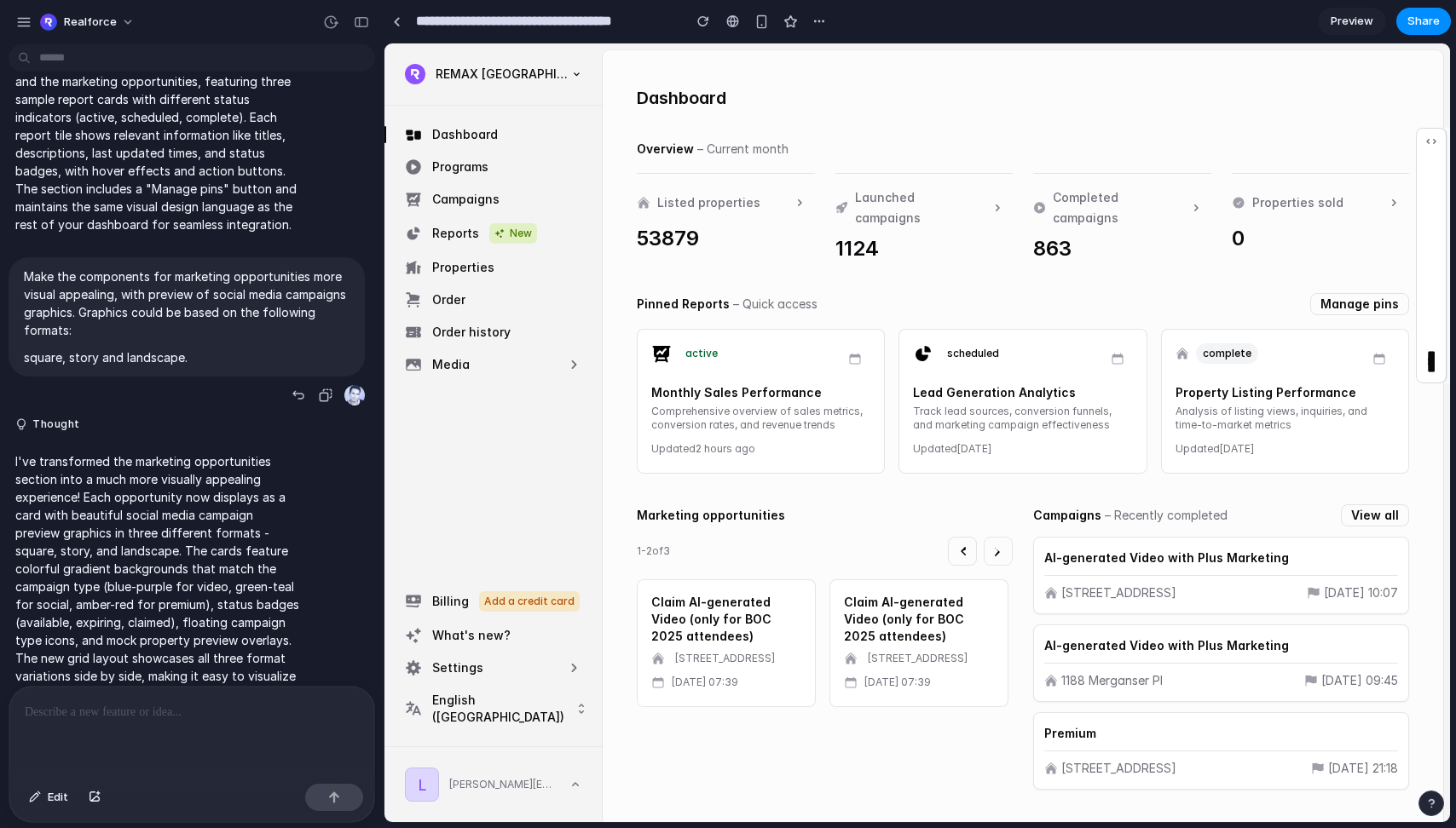
scroll to position [0, 0]
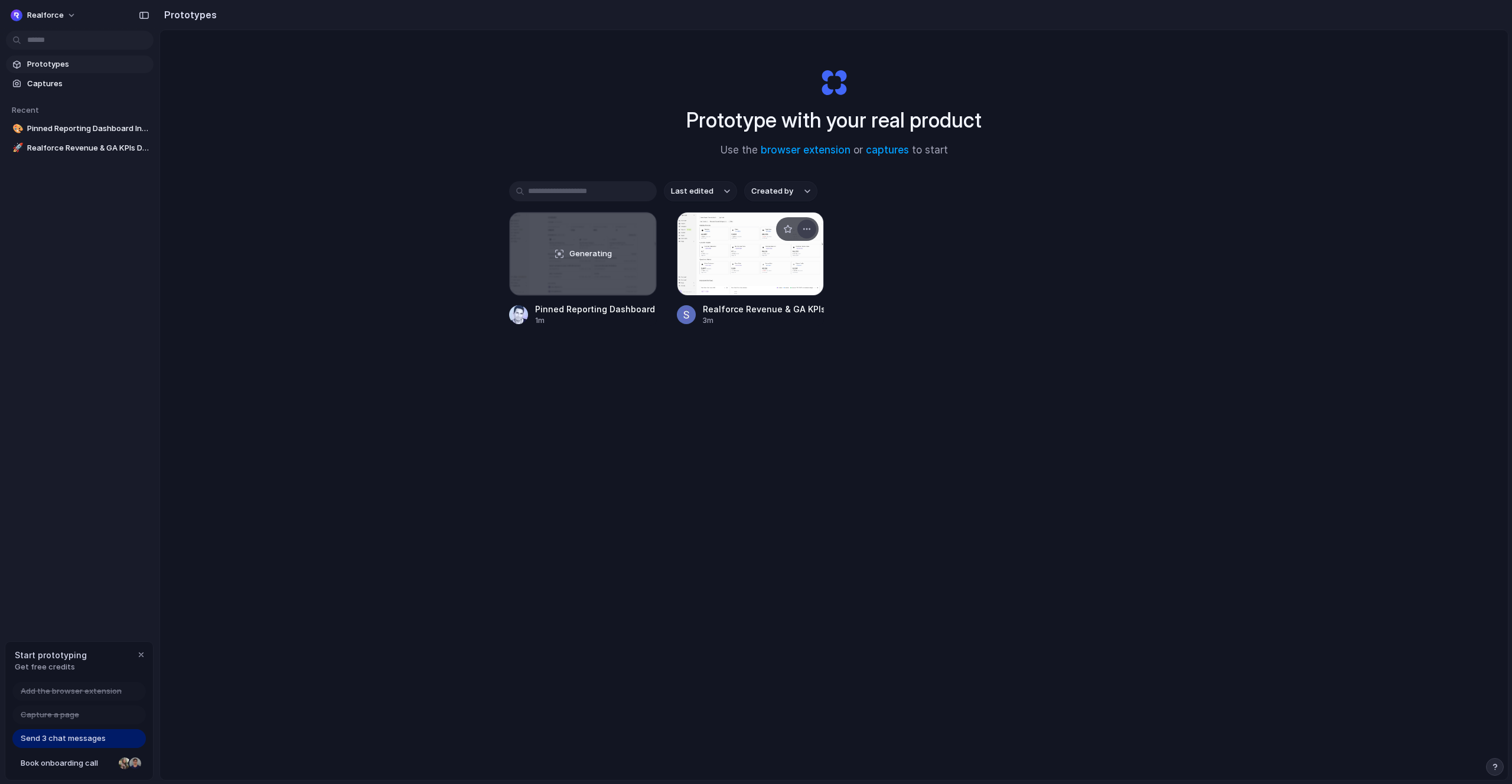
click at [810, 228] on div "button" at bounding box center [806, 229] width 9 height 9
click at [900, 249] on div "Open in new tab Rename Copy link Delete" at bounding box center [756, 392] width 1512 height 784
click at [760, 257] on div at bounding box center [750, 253] width 148 height 84
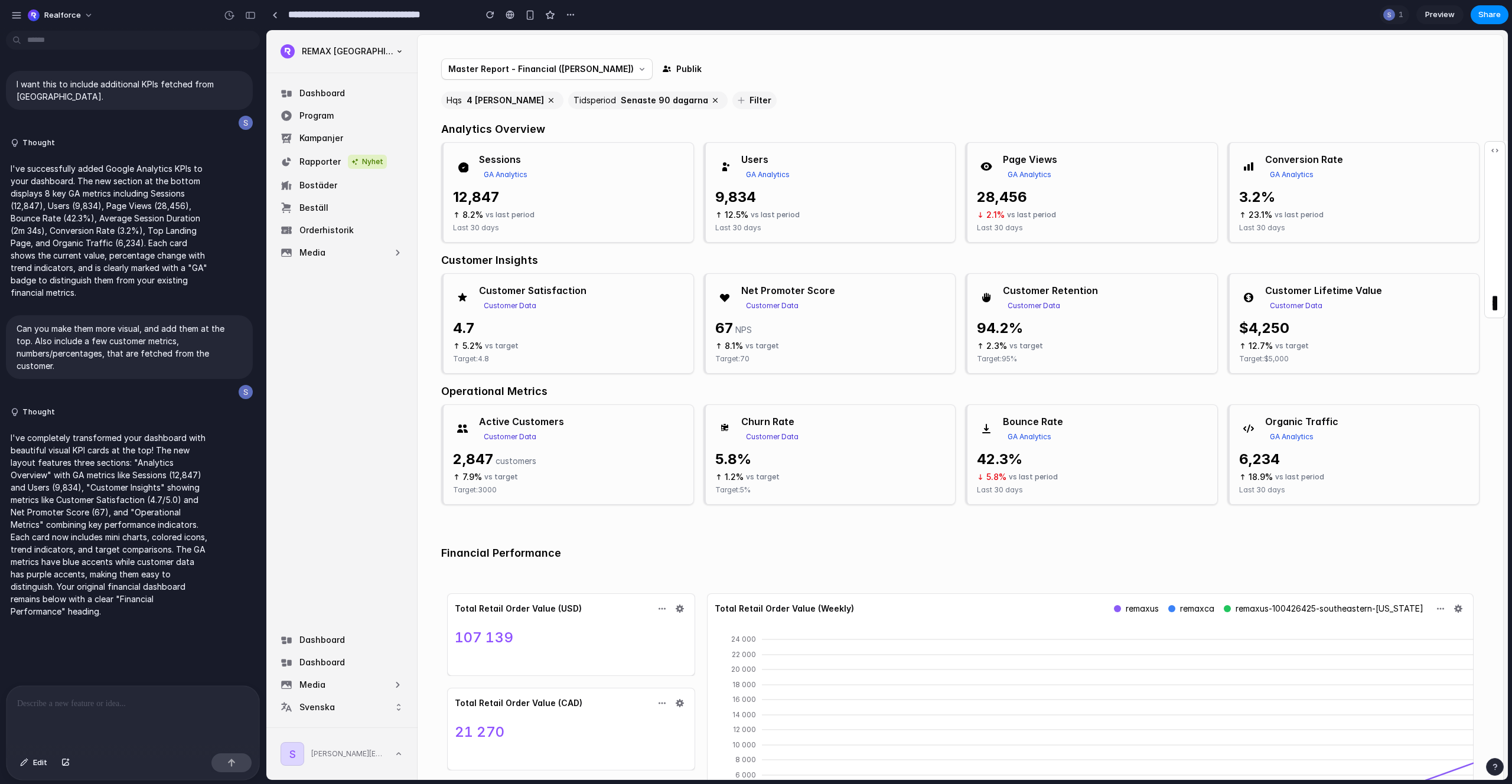
click at [1366, 15] on section "**********" at bounding box center [887, 14] width 1243 height 30
click at [15, 14] on div "button" at bounding box center [16, 15] width 11 height 11
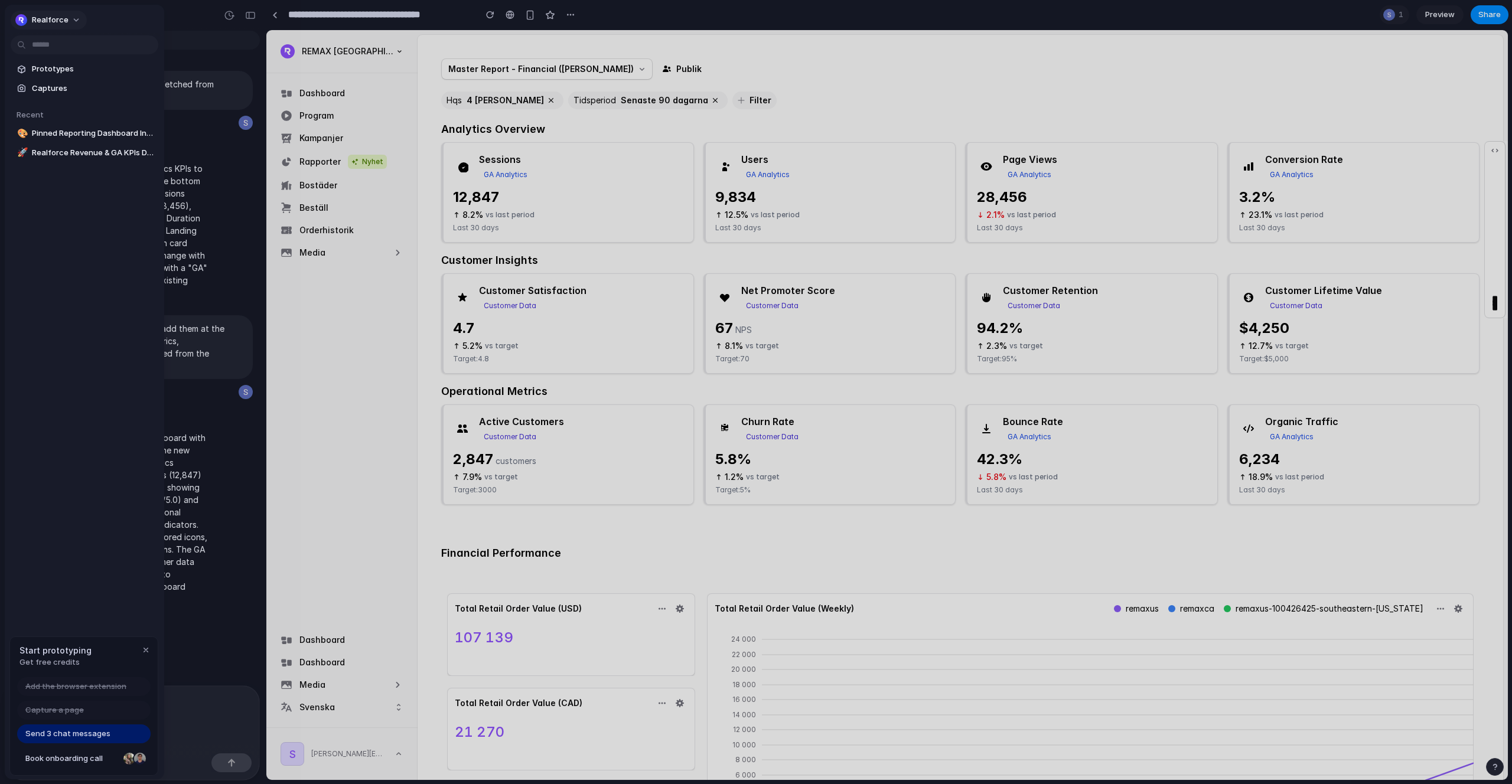
click at [46, 16] on span "Realforce" at bounding box center [50, 20] width 37 height 12
click at [65, 45] on li "Settings" at bounding box center [62, 47] width 98 height 19
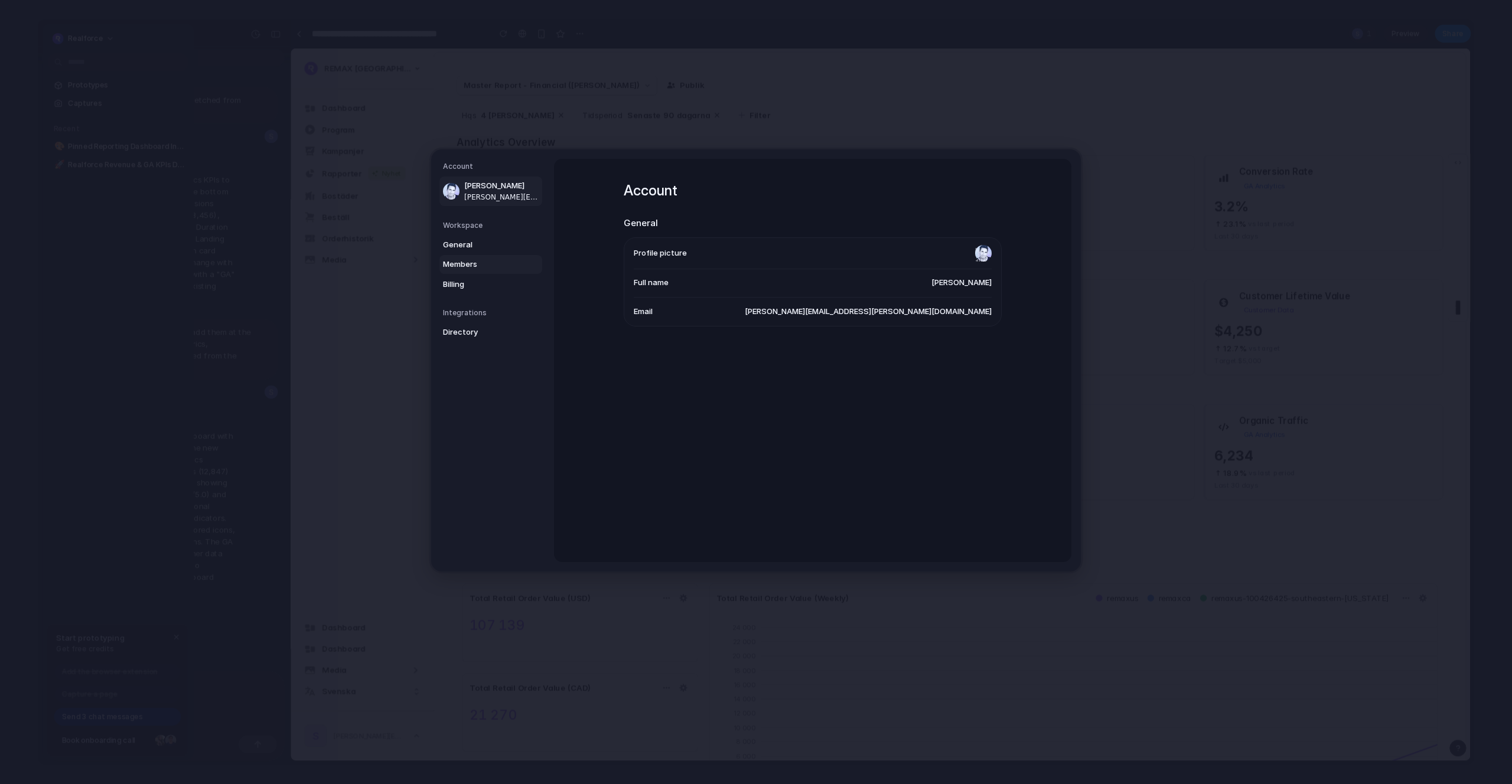
click at [470, 262] on span "Members" at bounding box center [481, 264] width 76 height 12
click at [993, 267] on div at bounding box center [993, 265] width 16 height 16
drag, startPoint x: 993, startPoint y: 266, endPoint x: 987, endPoint y: 267, distance: 6.1
click at [993, 266] on div at bounding box center [993, 265] width 16 height 16
click at [972, 267] on span "Admin" at bounding box center [968, 265] width 23 height 9
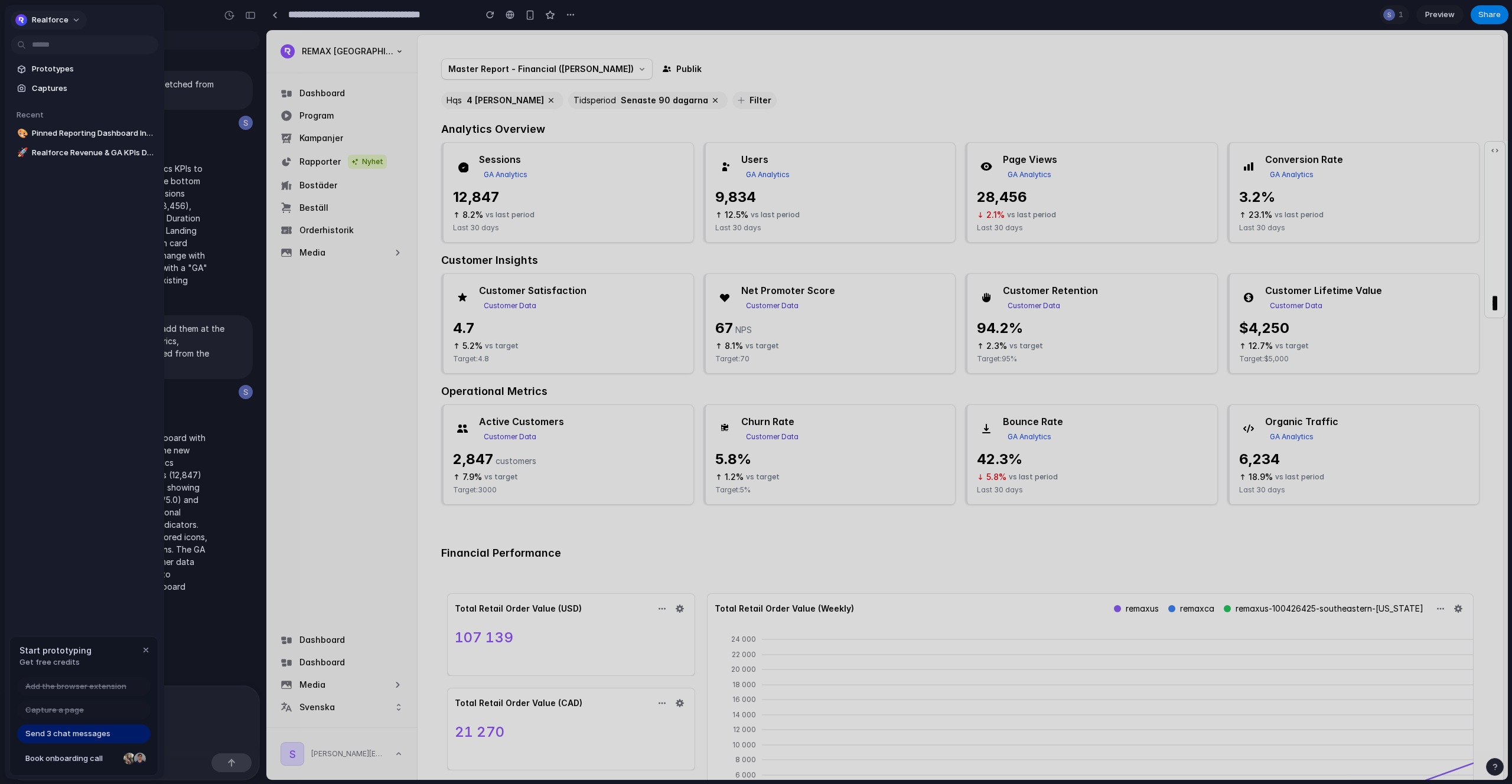
click at [73, 20] on button "Realforce" at bounding box center [49, 20] width 76 height 19
click at [76, 47] on li "Settings" at bounding box center [62, 47] width 98 height 19
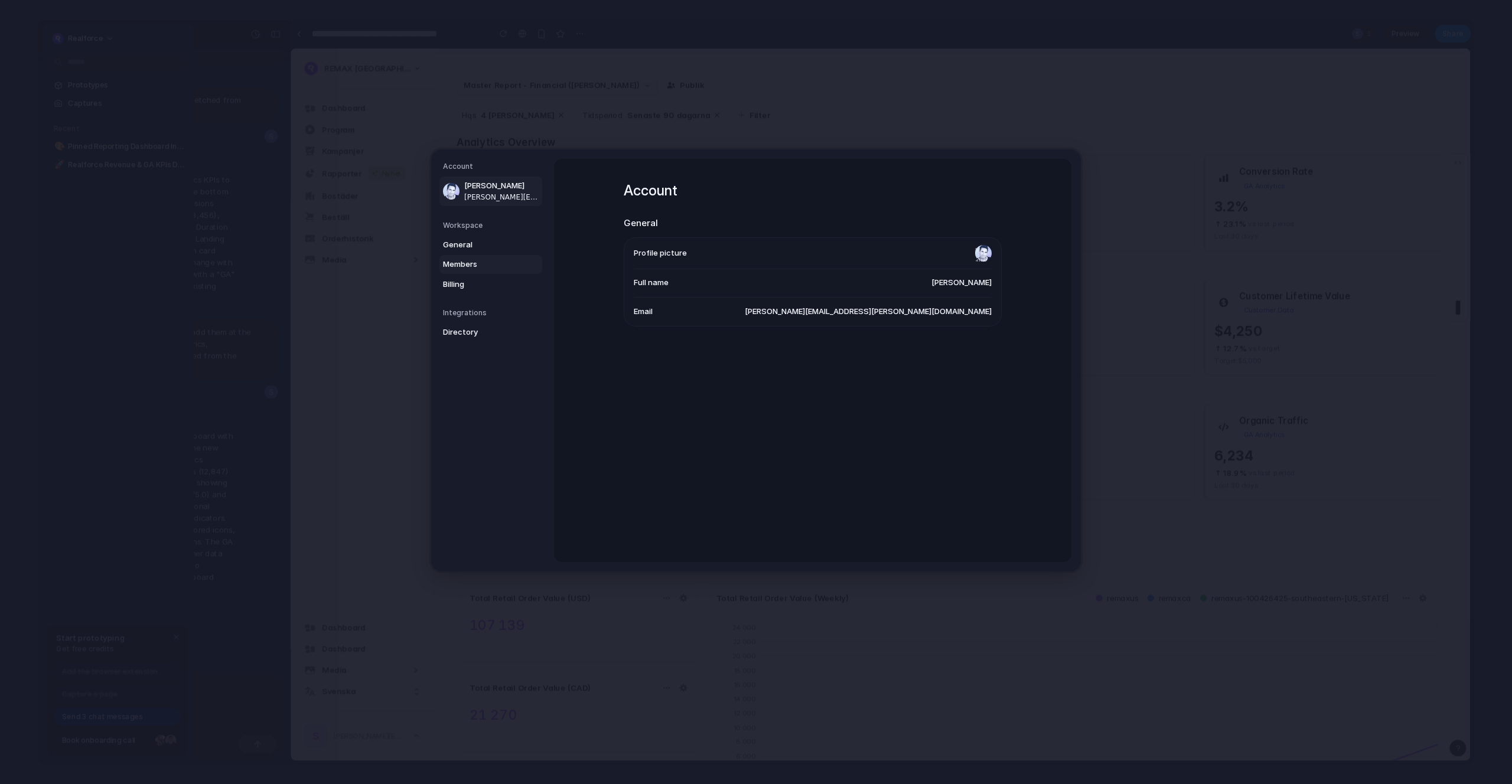
click at [465, 271] on link "Members" at bounding box center [491, 265] width 103 height 19
